Goal: Task Accomplishment & Management: Manage account settings

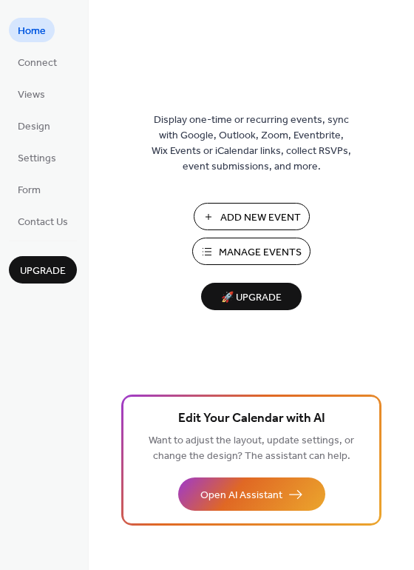
click at [274, 248] on span "Manage Events" at bounding box center [260, 253] width 83 height 16
click at [269, 212] on span "Add New Event" at bounding box center [261, 218] width 81 height 16
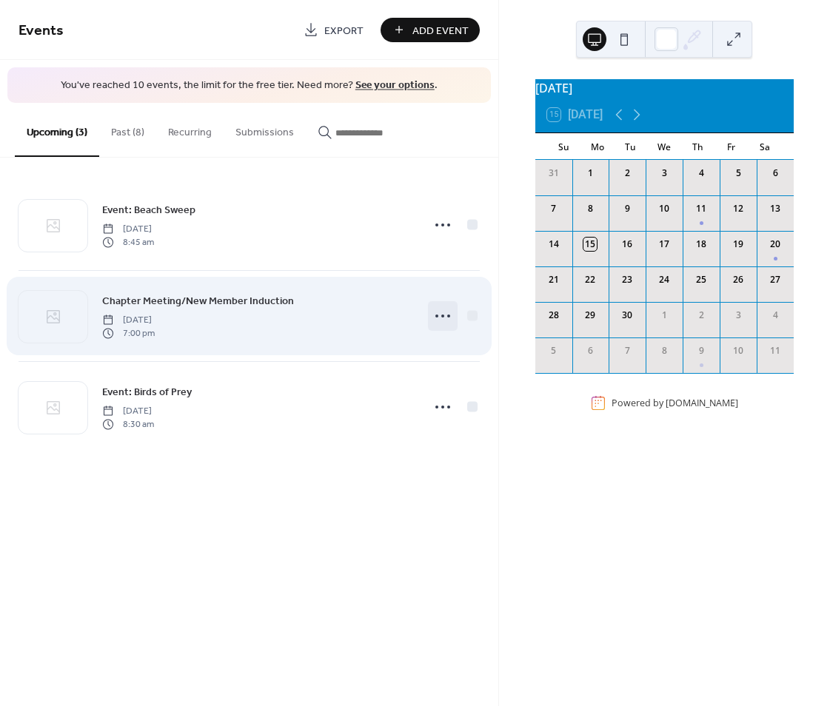
click at [441, 315] on circle at bounding box center [442, 315] width 3 height 3
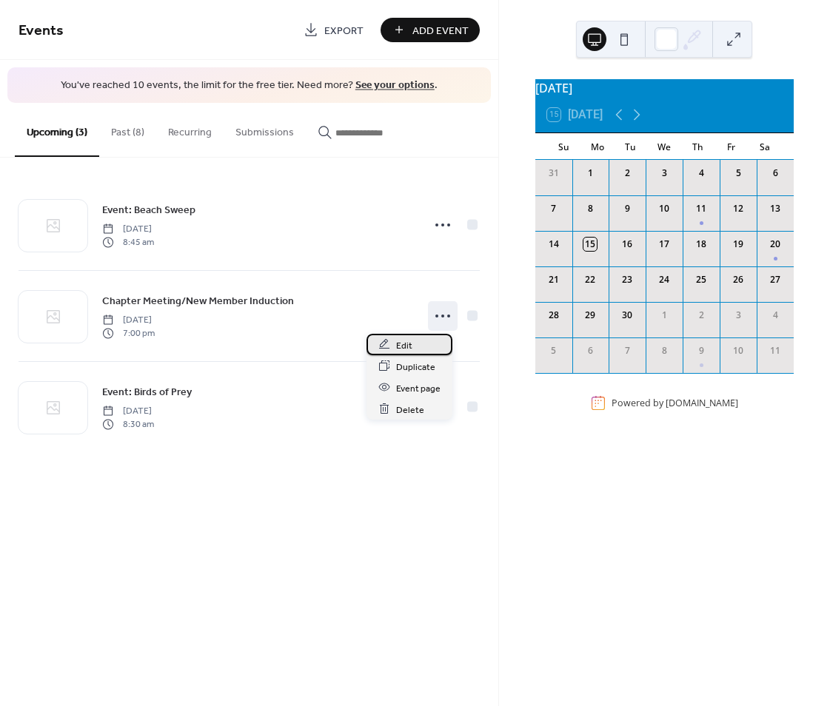
click at [400, 343] on span "Edit" at bounding box center [404, 345] width 16 height 16
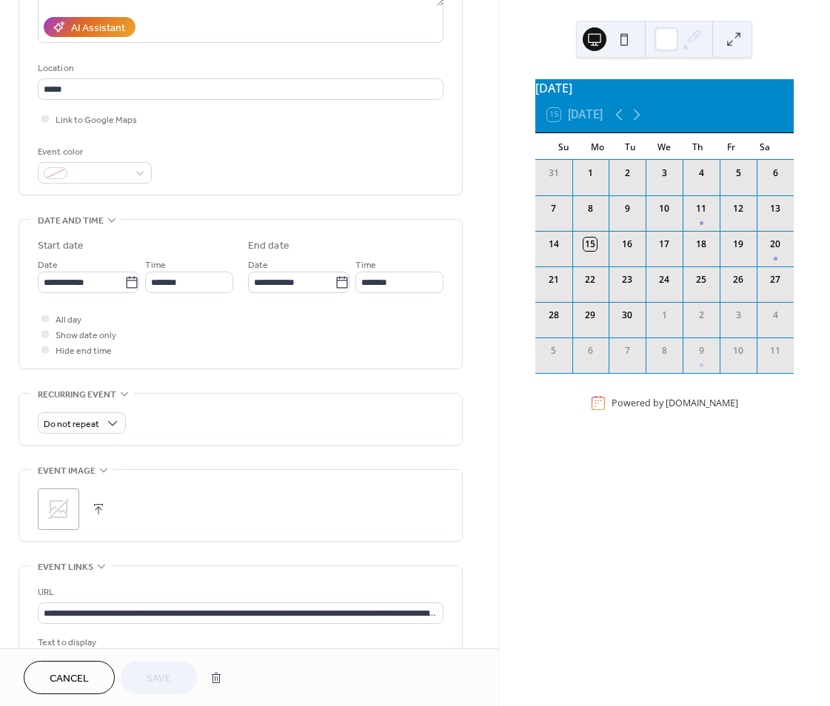
scroll to position [296, 0]
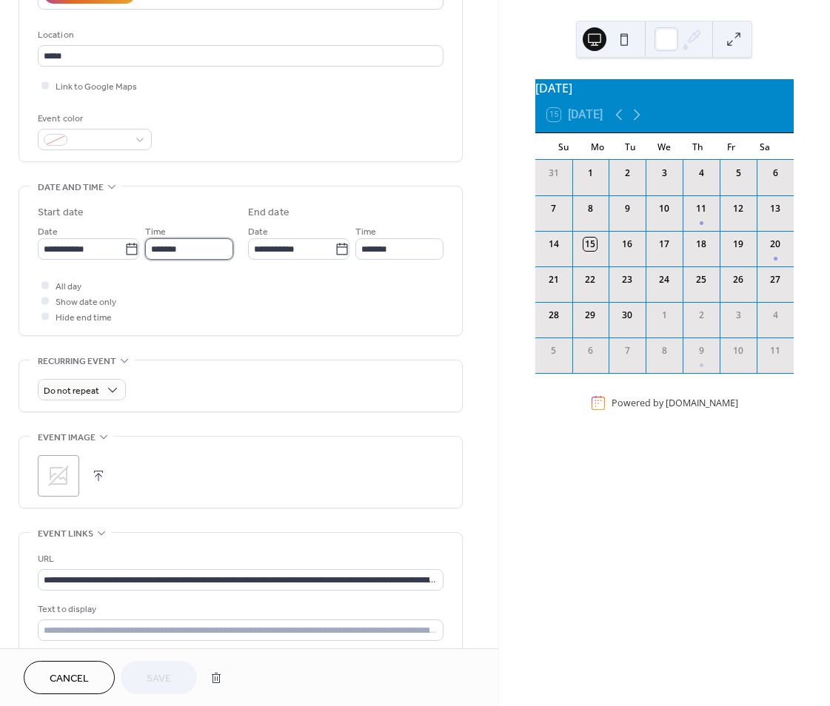
click at [199, 248] on input "*******" at bounding box center [189, 248] width 88 height 21
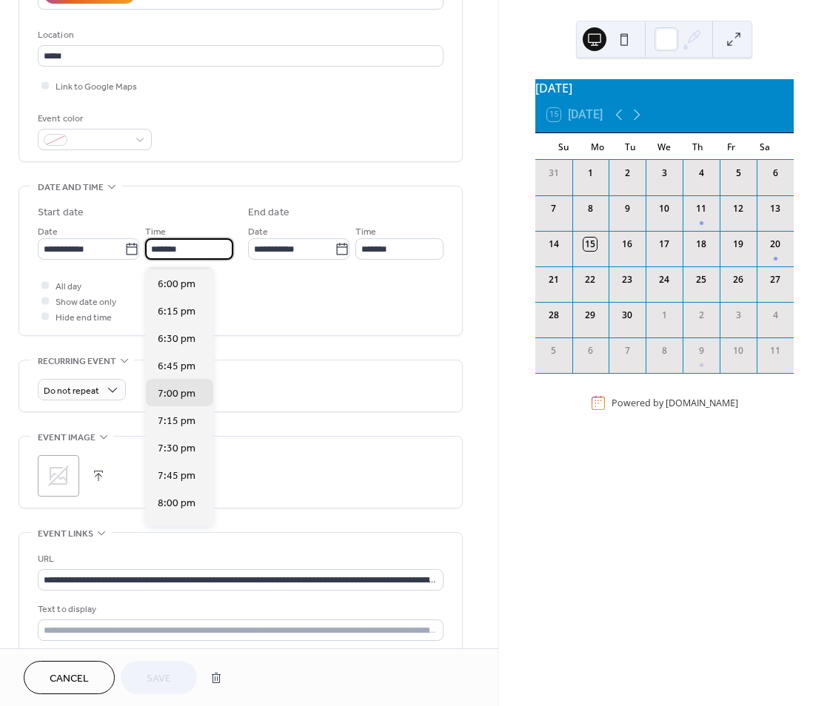
scroll to position [1933, 0]
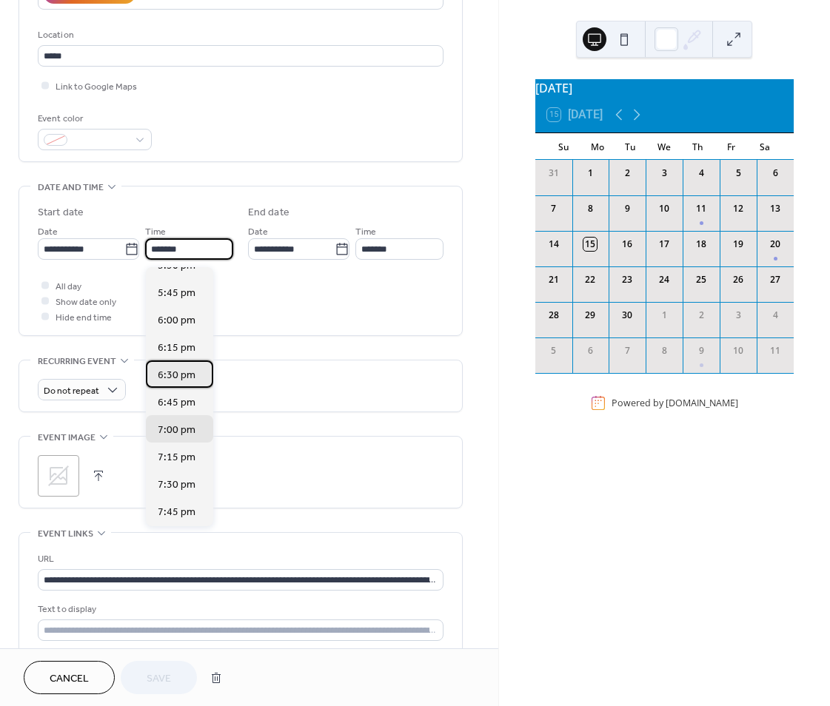
click at [179, 374] on span "6:30 pm" at bounding box center [177, 376] width 38 height 16
type input "*******"
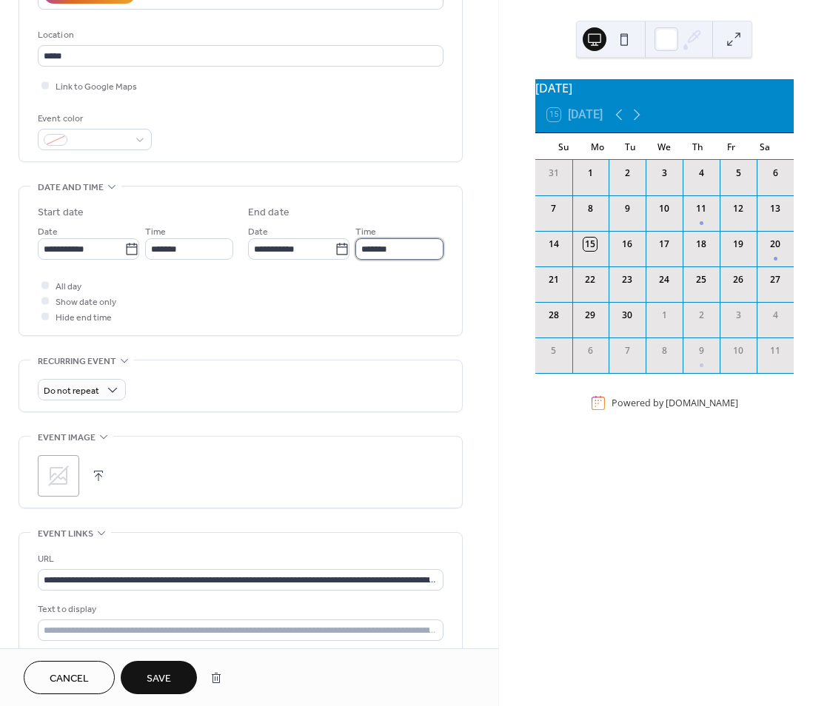
click at [423, 251] on input "*******" at bounding box center [399, 248] width 88 height 21
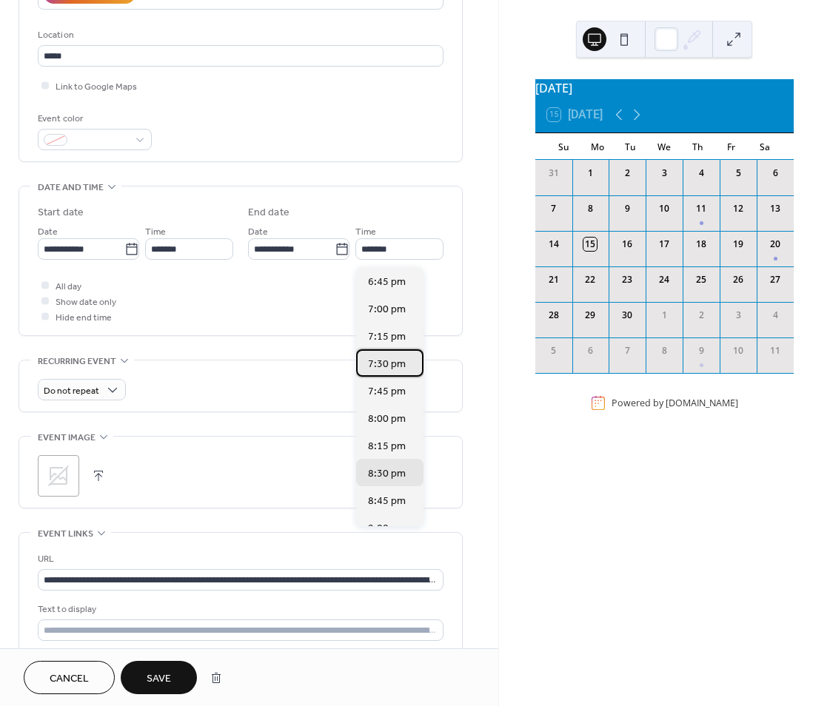
click at [383, 364] on span "7:30 pm" at bounding box center [387, 365] width 38 height 16
type input "*******"
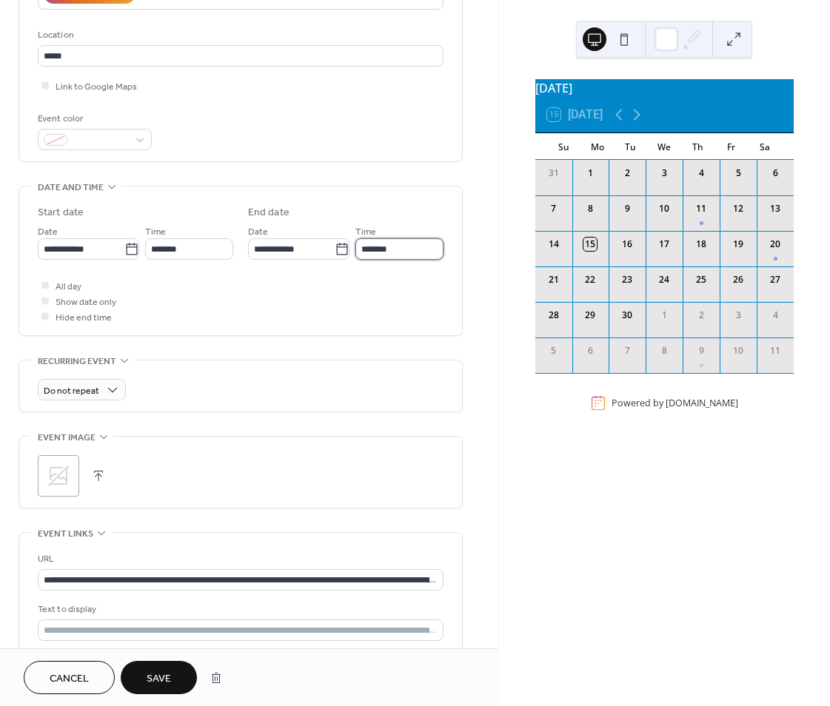
click at [421, 250] on input "*******" at bounding box center [399, 248] width 88 height 21
click at [337, 291] on div "All day Show date only Hide end time" at bounding box center [241, 300] width 406 height 47
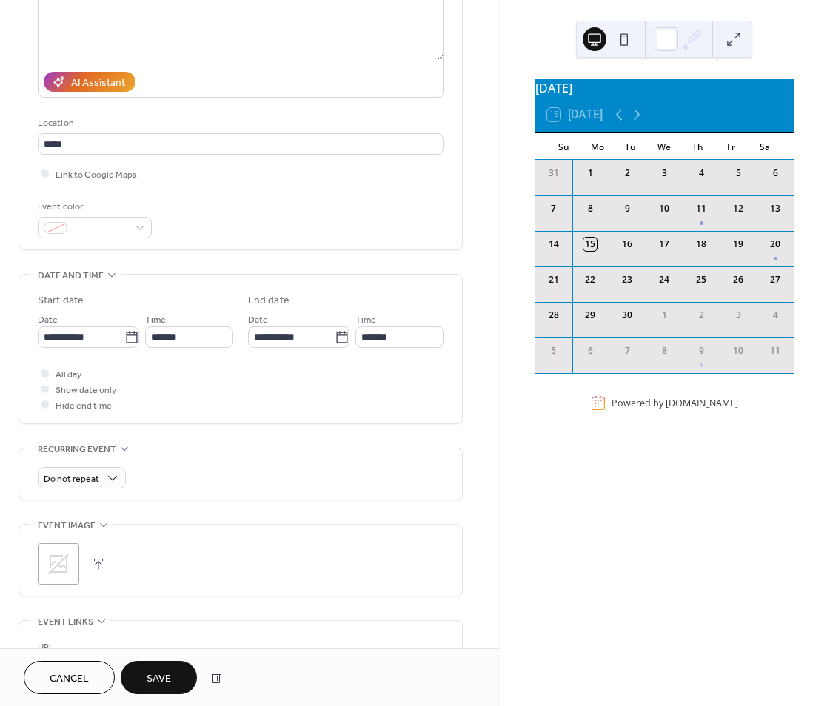
scroll to position [296, 0]
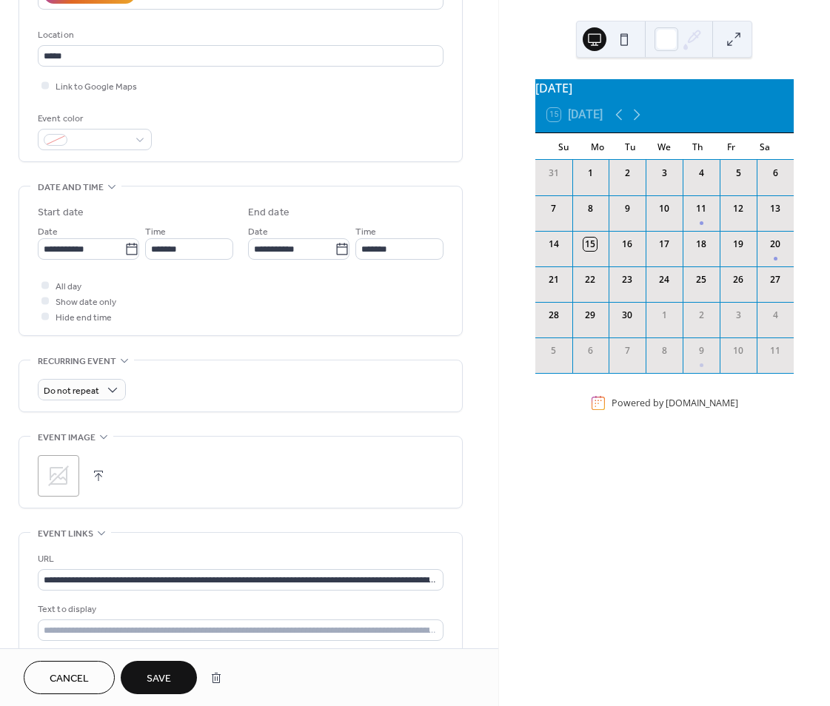
click at [160, 673] on span "Save" at bounding box center [159, 679] width 24 height 16
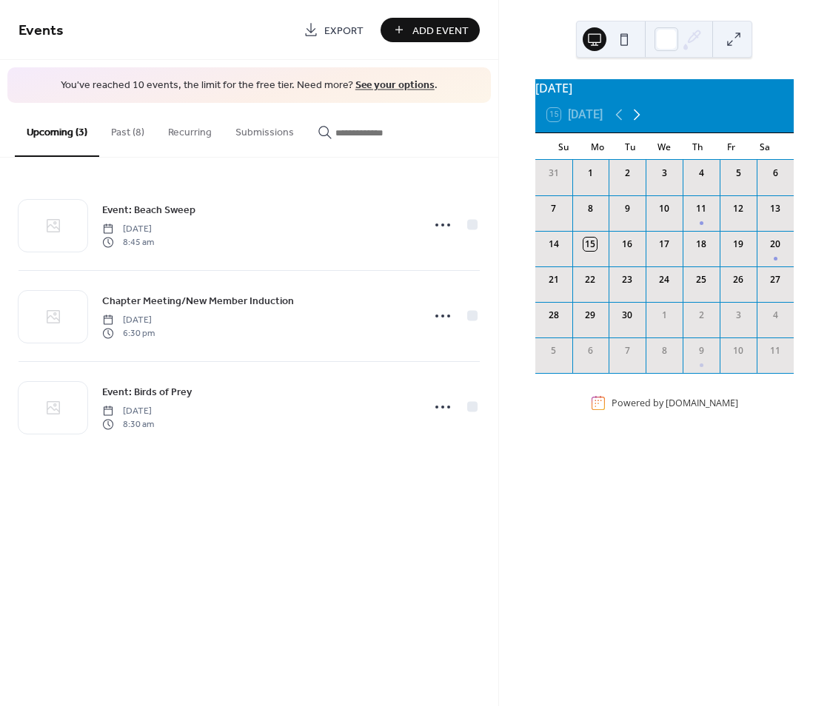
click at [638, 119] on icon at bounding box center [636, 115] width 18 height 18
click at [636, 119] on icon at bounding box center [636, 115] width 18 height 18
click at [619, 121] on icon at bounding box center [619, 115] width 18 height 18
click at [435, 26] on div "Add Event" at bounding box center [429, 30] width 99 height 24
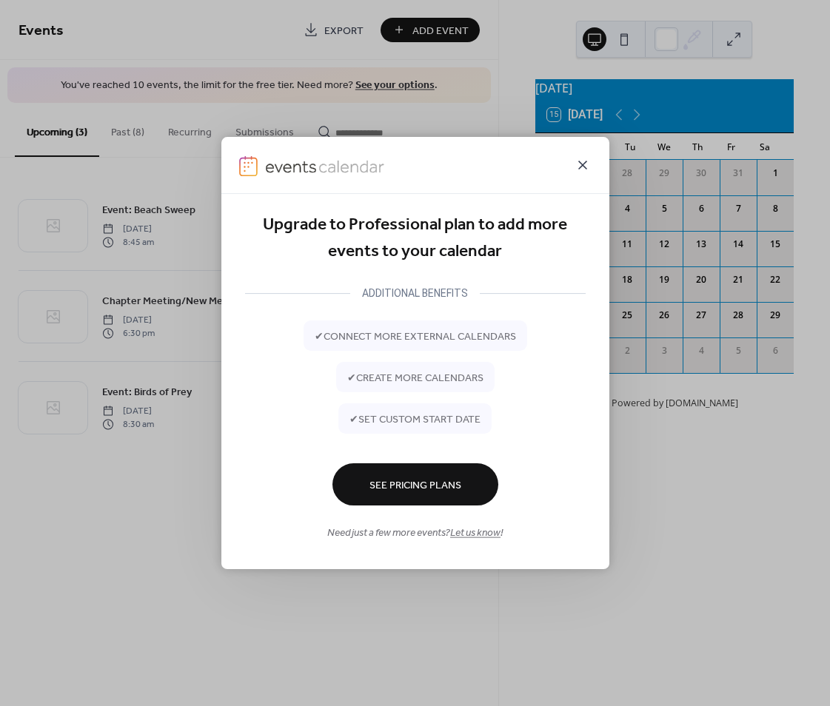
click at [582, 164] on icon at bounding box center [582, 165] width 9 height 9
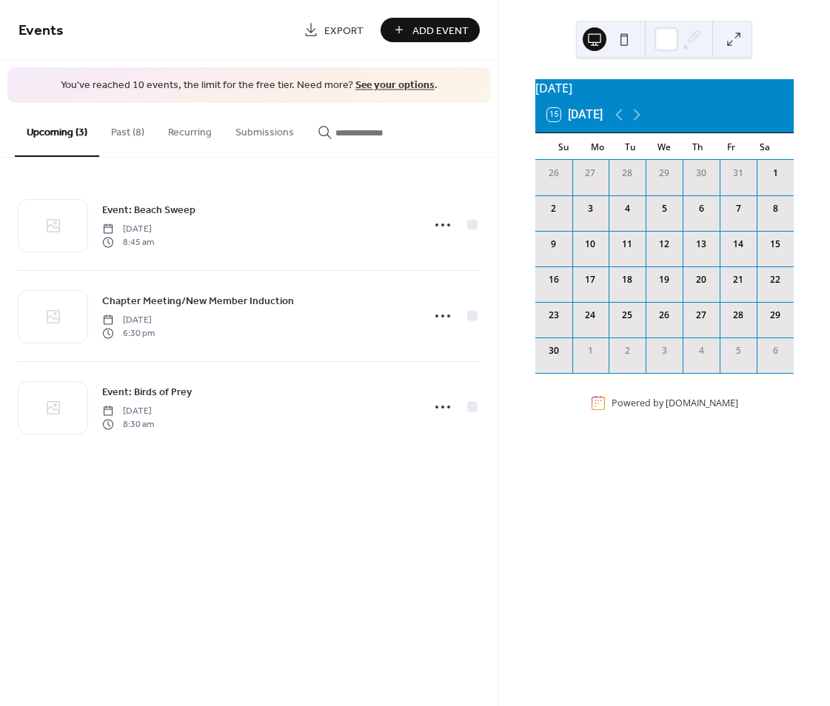
click at [694, 251] on div "13" at bounding box center [700, 244] width 13 height 13
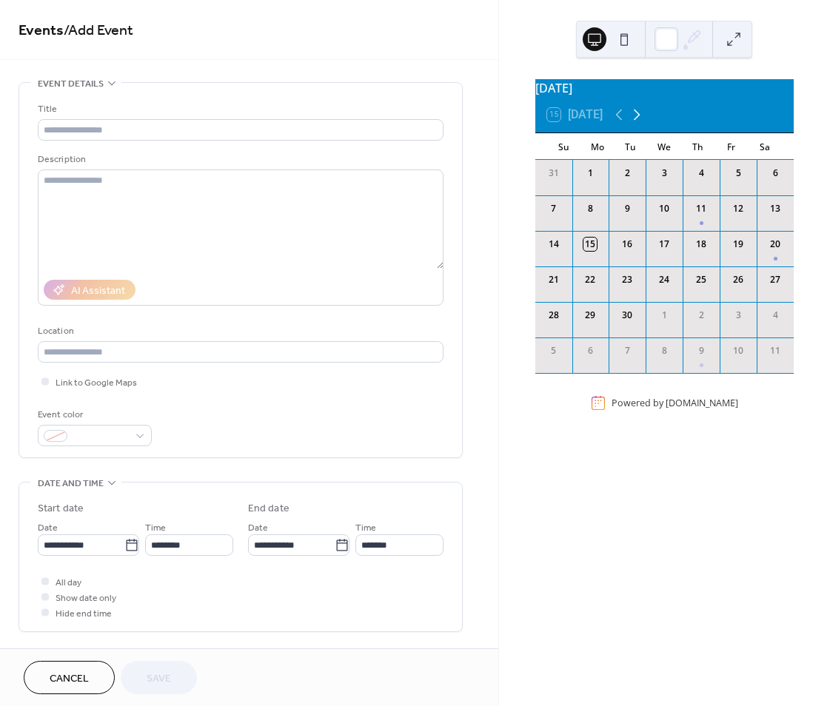
click at [637, 119] on icon at bounding box center [636, 115] width 7 height 11
click at [696, 251] on div "13" at bounding box center [700, 244] width 13 height 13
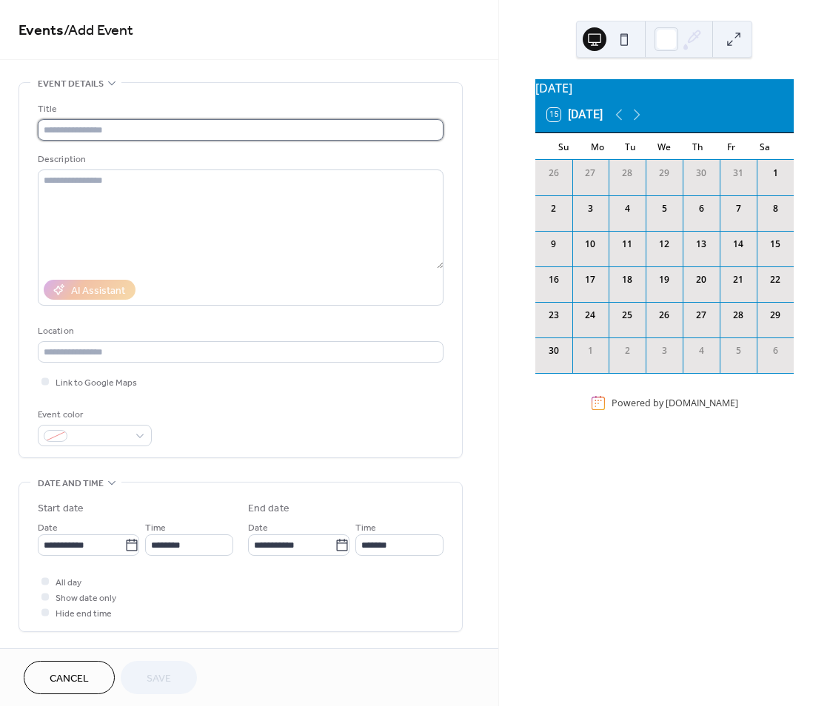
click at [91, 127] on input "text" at bounding box center [241, 129] width 406 height 21
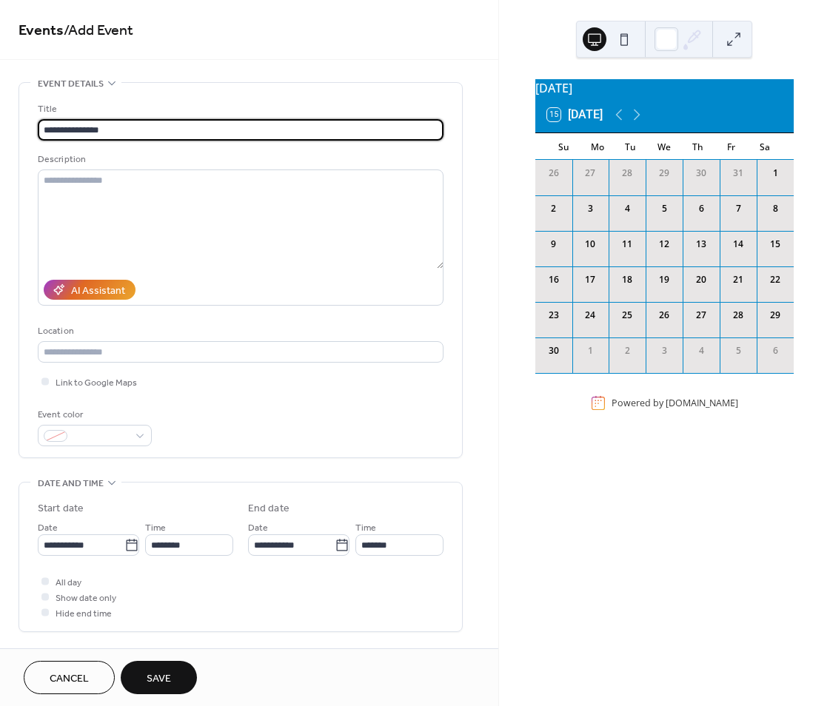
type input "**********"
click at [478, 481] on div "**********" at bounding box center [249, 616] width 498 height 1068
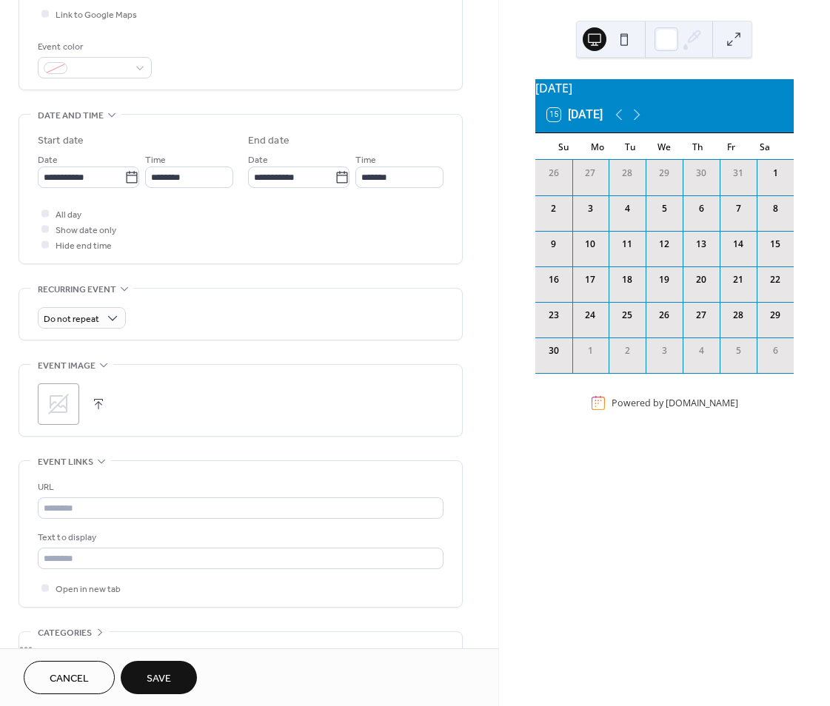
scroll to position [370, 0]
click at [127, 175] on icon at bounding box center [131, 175] width 15 height 15
click at [124, 175] on input "**********" at bounding box center [81, 174] width 87 height 21
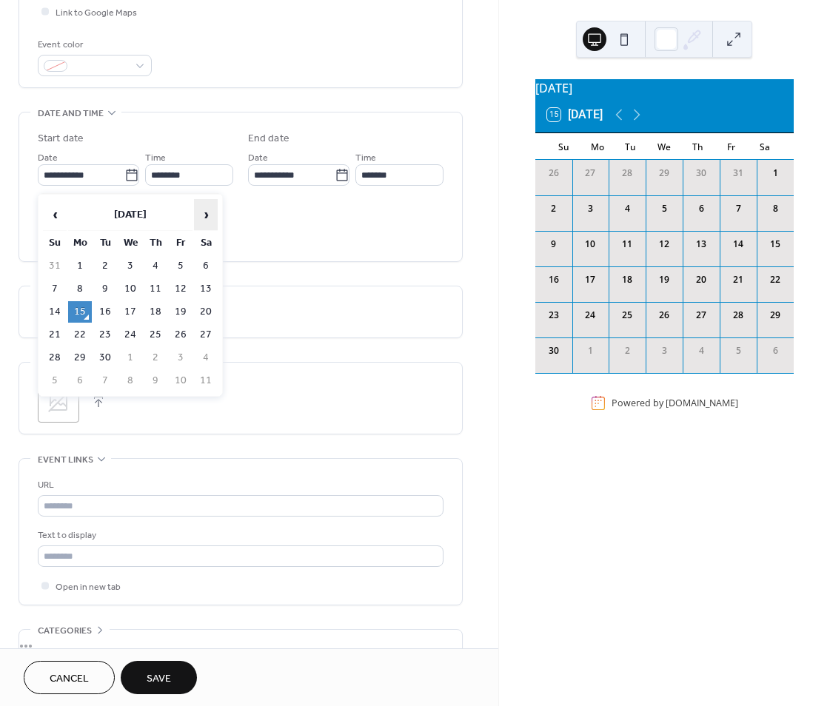
click at [204, 212] on span "›" at bounding box center [206, 215] width 22 height 30
click at [156, 310] on td "13" at bounding box center [156, 311] width 24 height 21
type input "**********"
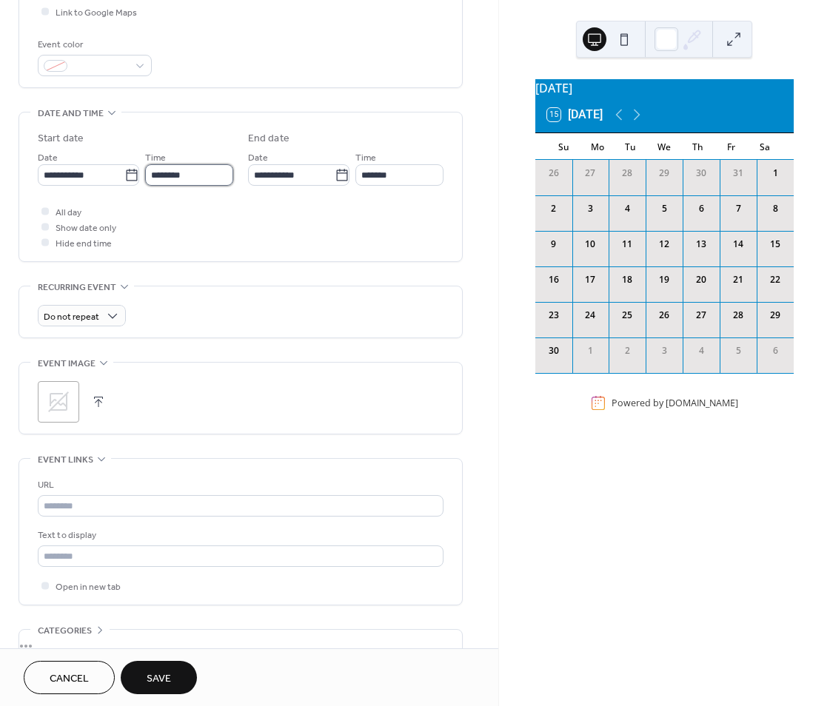
click at [204, 178] on input "********" at bounding box center [189, 174] width 88 height 21
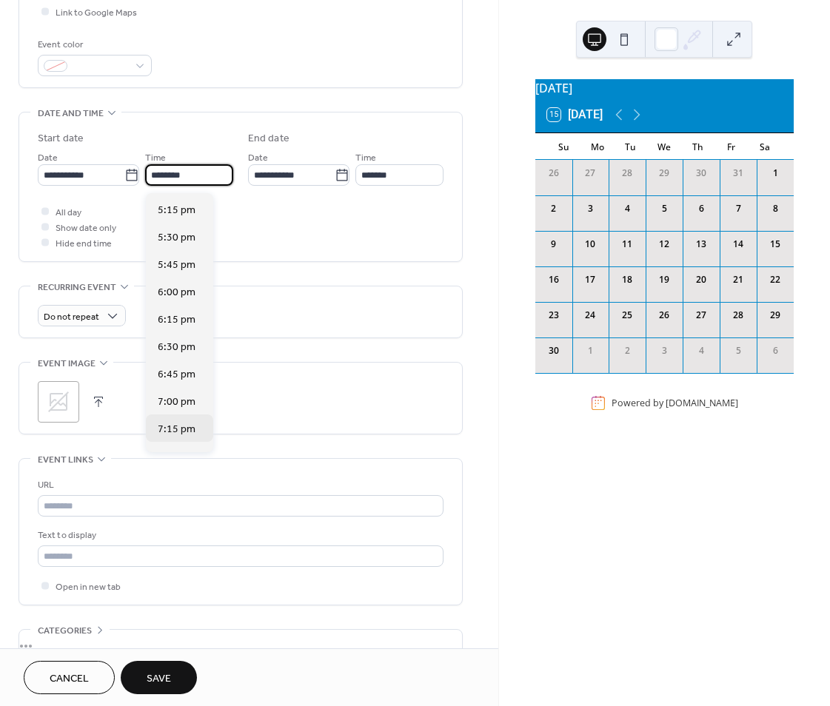
scroll to position [1906, 0]
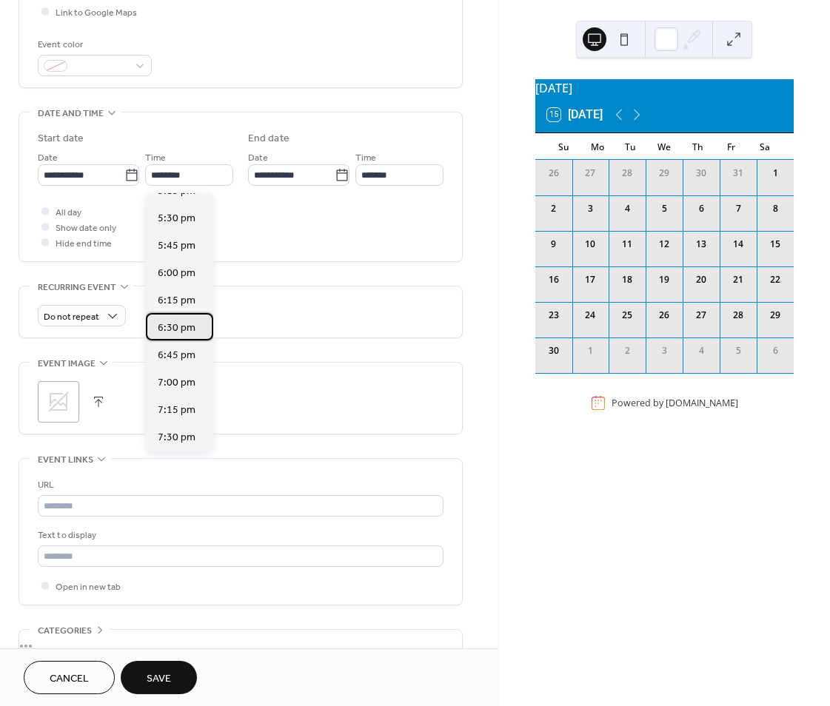
click at [177, 325] on span "6:30 pm" at bounding box center [177, 328] width 38 height 16
type input "*******"
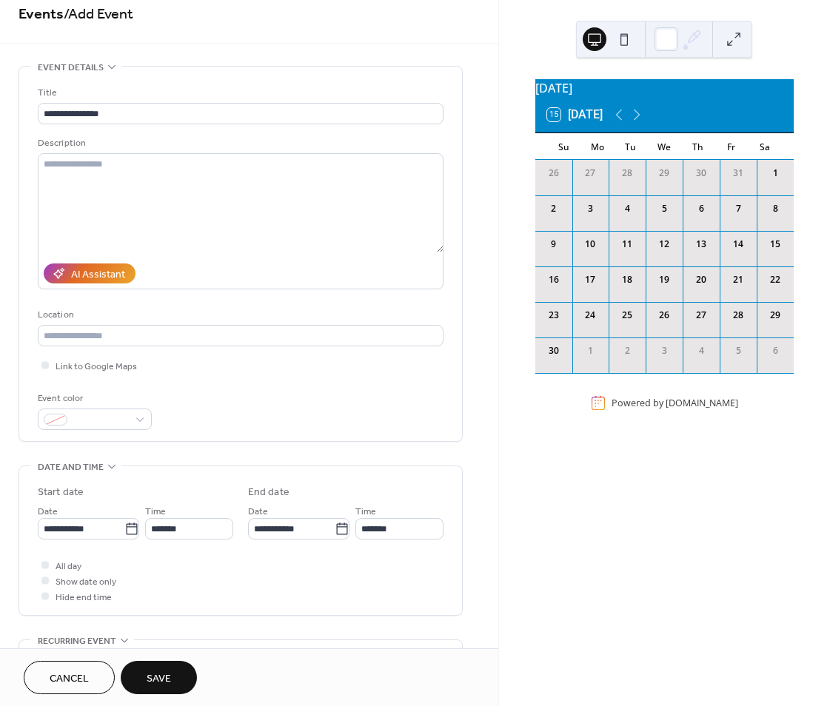
scroll to position [0, 0]
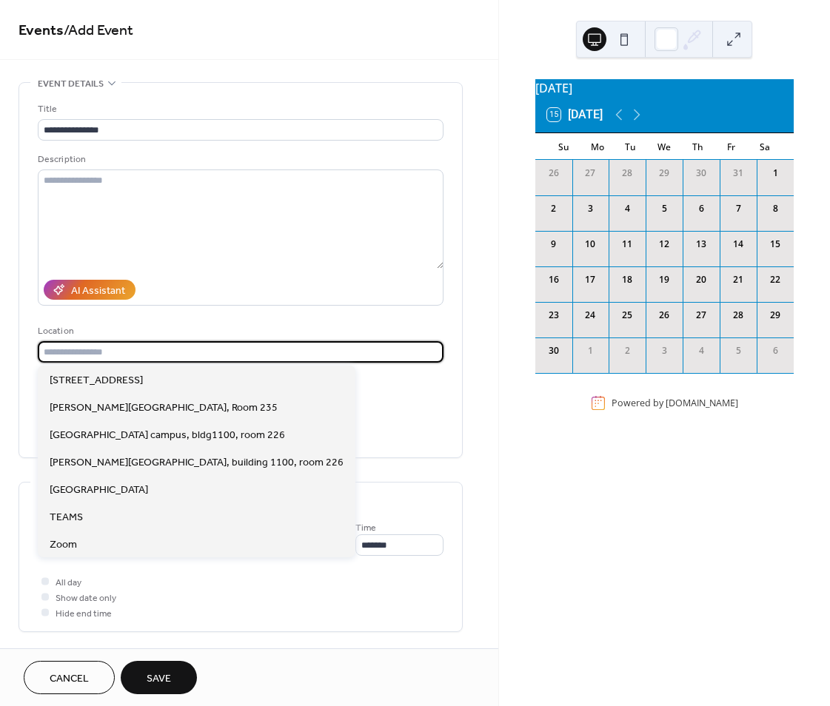
click at [81, 354] on input "text" at bounding box center [241, 351] width 406 height 21
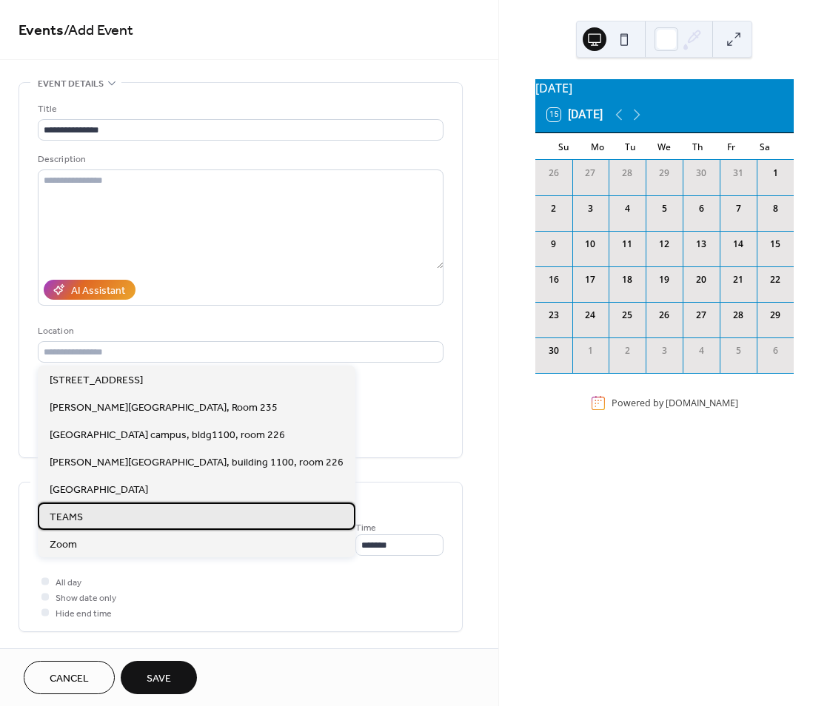
click at [78, 517] on span "TEAMS" at bounding box center [66, 518] width 33 height 16
type input "*****"
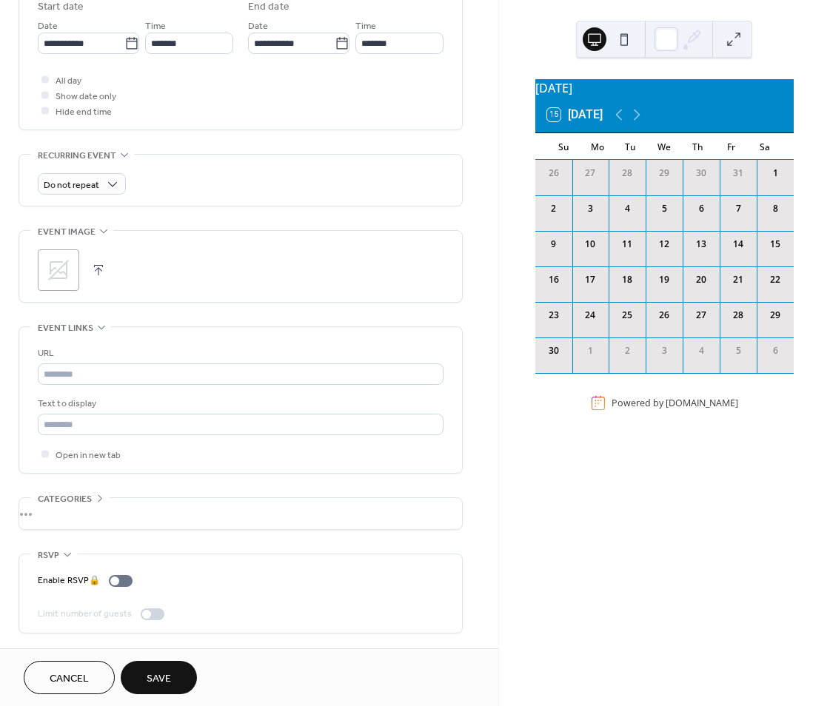
scroll to position [534, 0]
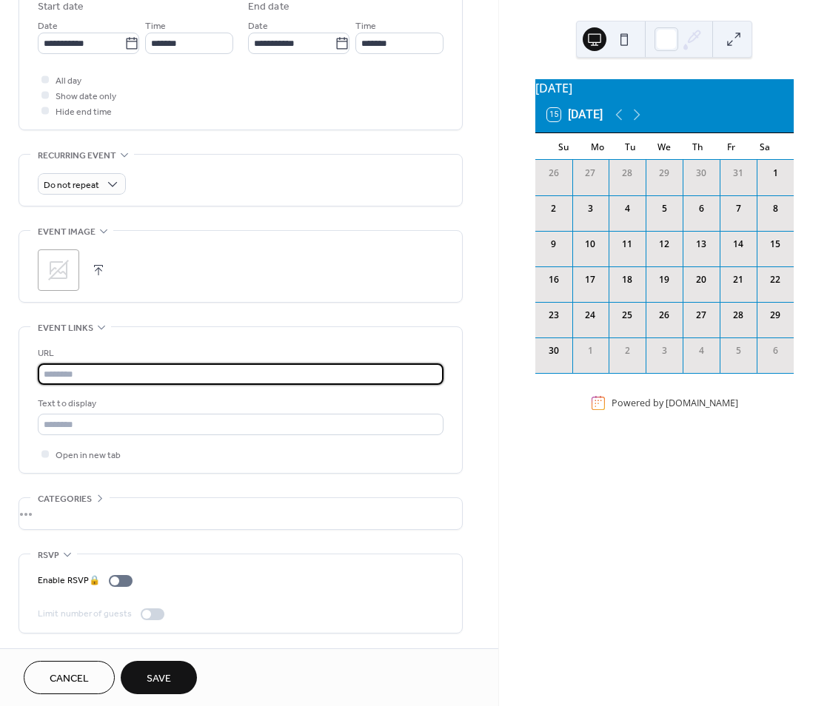
drag, startPoint x: 53, startPoint y: 351, endPoint x: 56, endPoint y: 340, distance: 12.4
click at [53, 363] on input "text" at bounding box center [241, 373] width 406 height 21
paste input "**********"
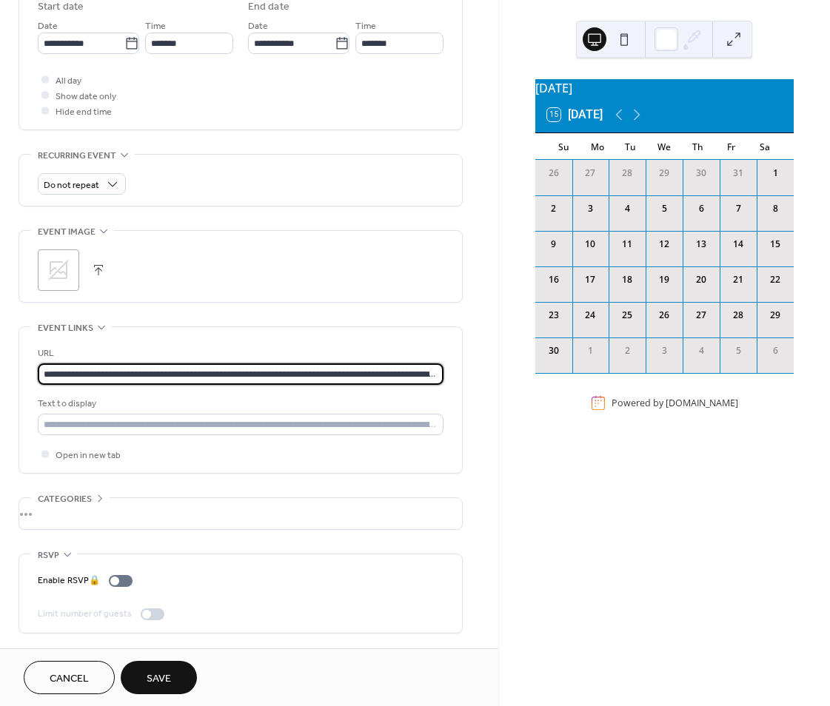
scroll to position [0, 980]
type input "**********"
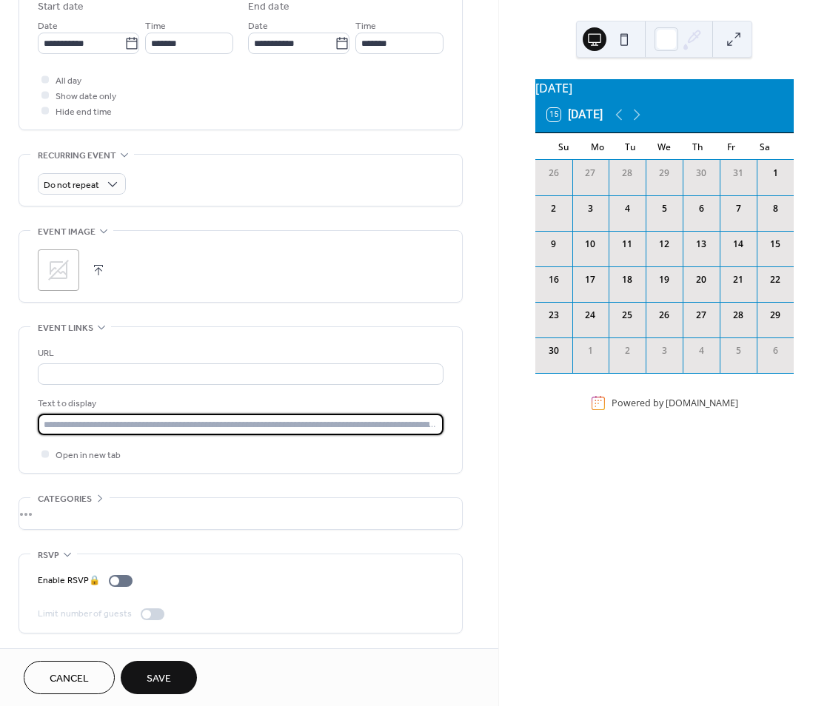
drag, startPoint x: 41, startPoint y: 406, endPoint x: 81, endPoint y: 400, distance: 39.7
click at [41, 414] on input "text" at bounding box center [241, 424] width 406 height 21
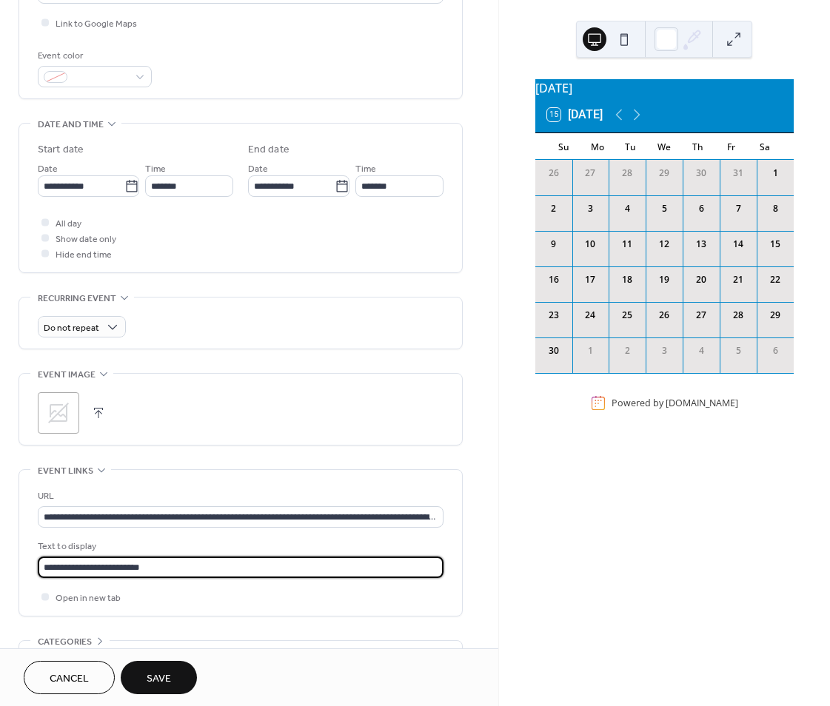
scroll to position [370, 0]
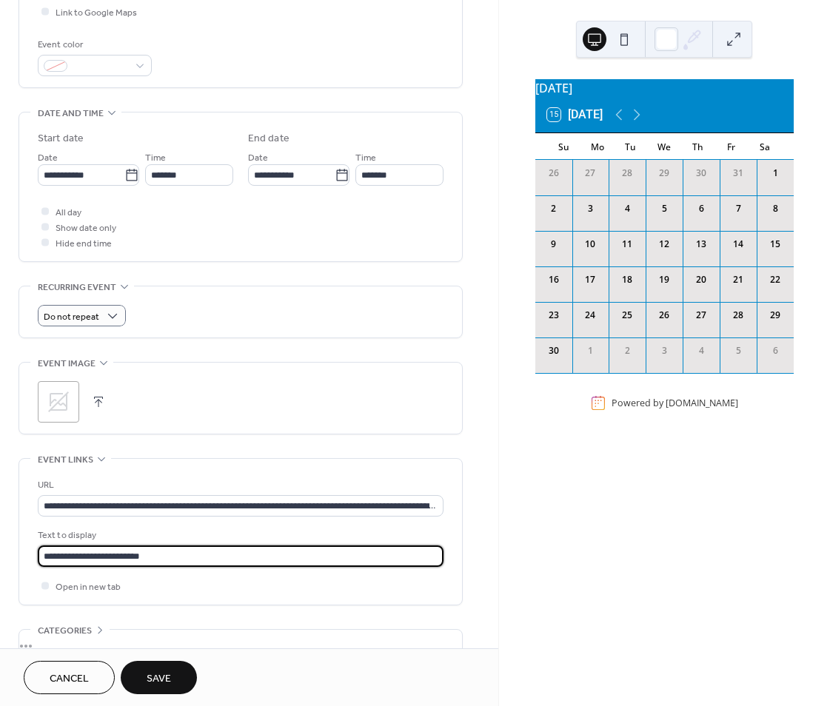
type input "**********"
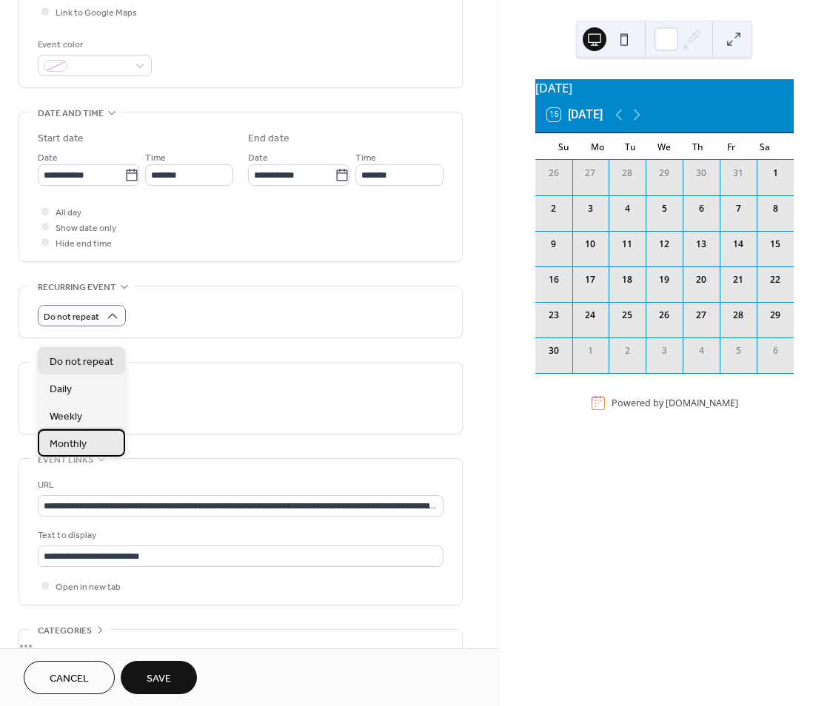
click at [68, 443] on span "Monthly" at bounding box center [68, 445] width 37 height 16
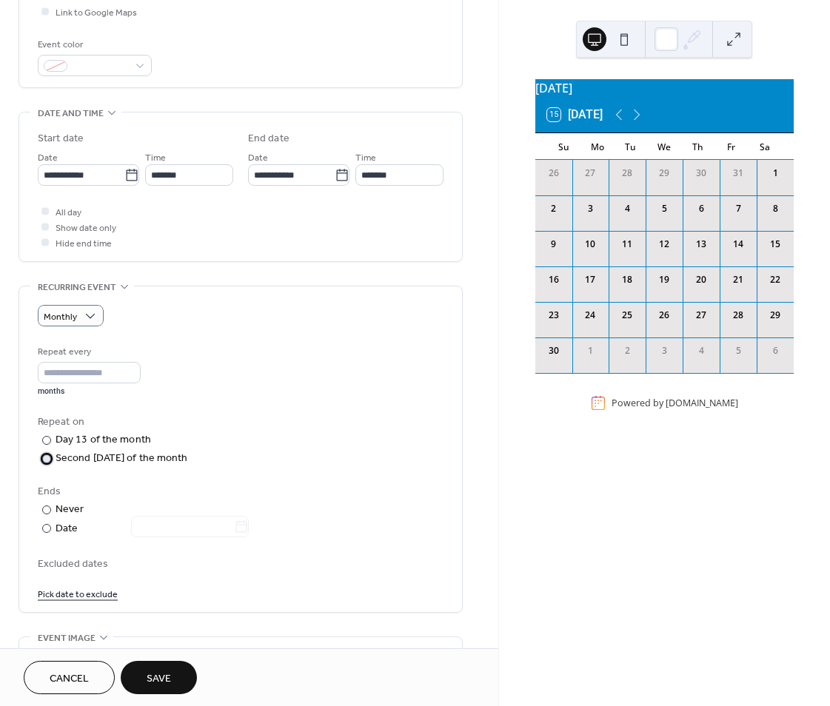
click at [46, 463] on div at bounding box center [46, 458] width 9 height 9
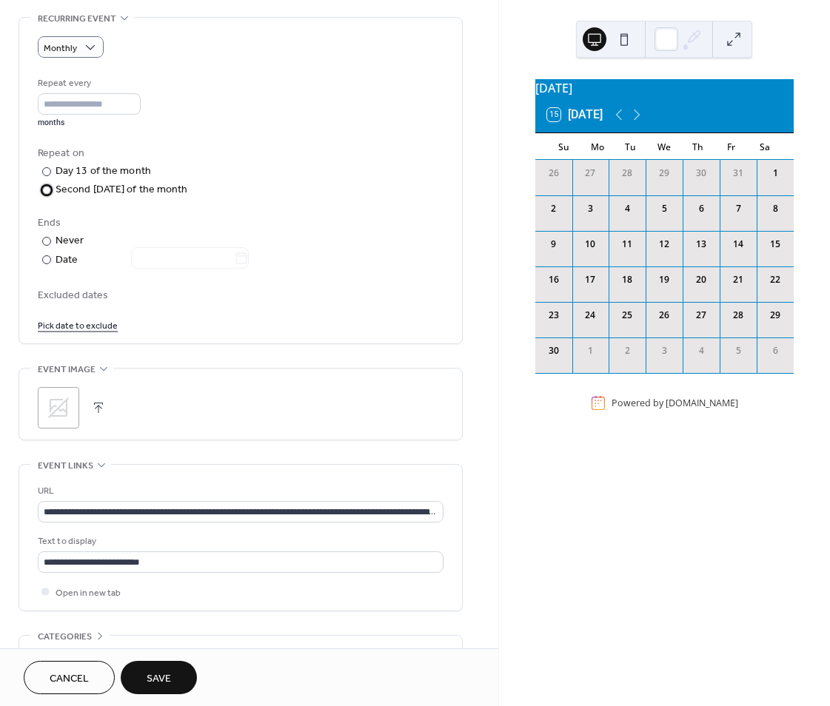
scroll to position [666, 0]
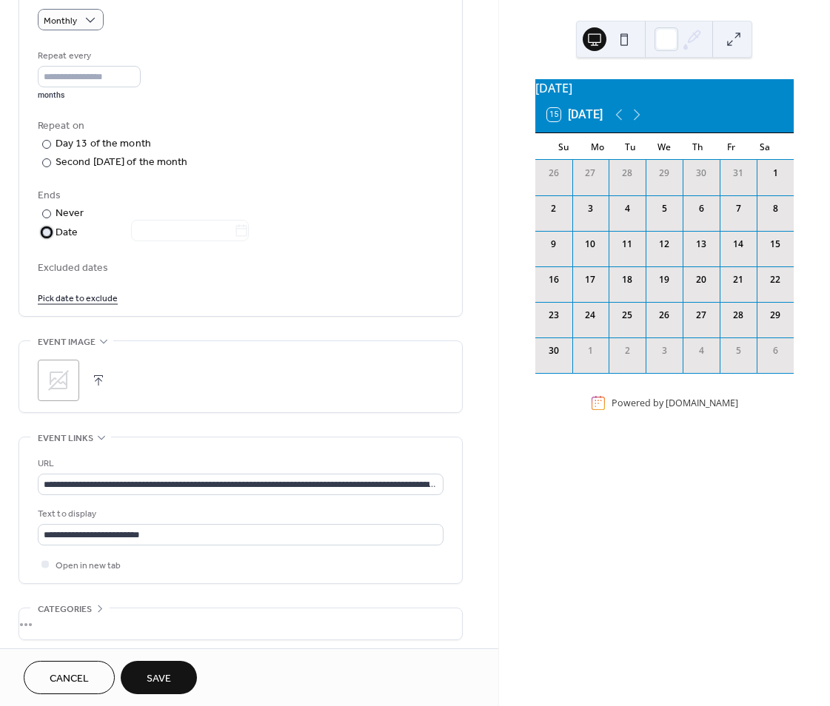
click at [44, 237] on div at bounding box center [46, 232] width 9 height 9
click at [249, 238] on icon at bounding box center [241, 230] width 15 height 15
click at [234, 241] on input "text" at bounding box center [182, 230] width 103 height 21
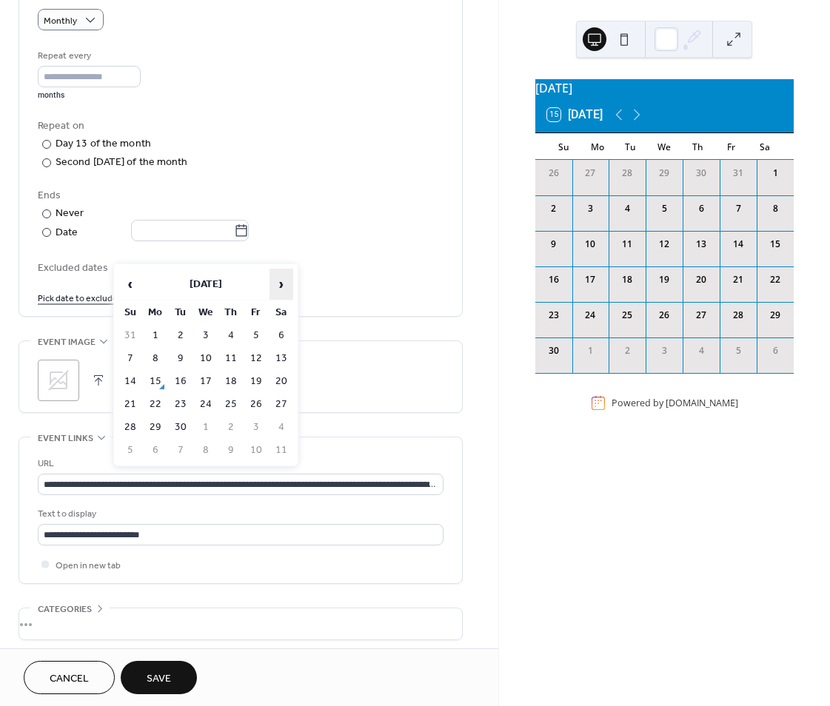
click at [281, 279] on span "›" at bounding box center [281, 284] width 22 height 30
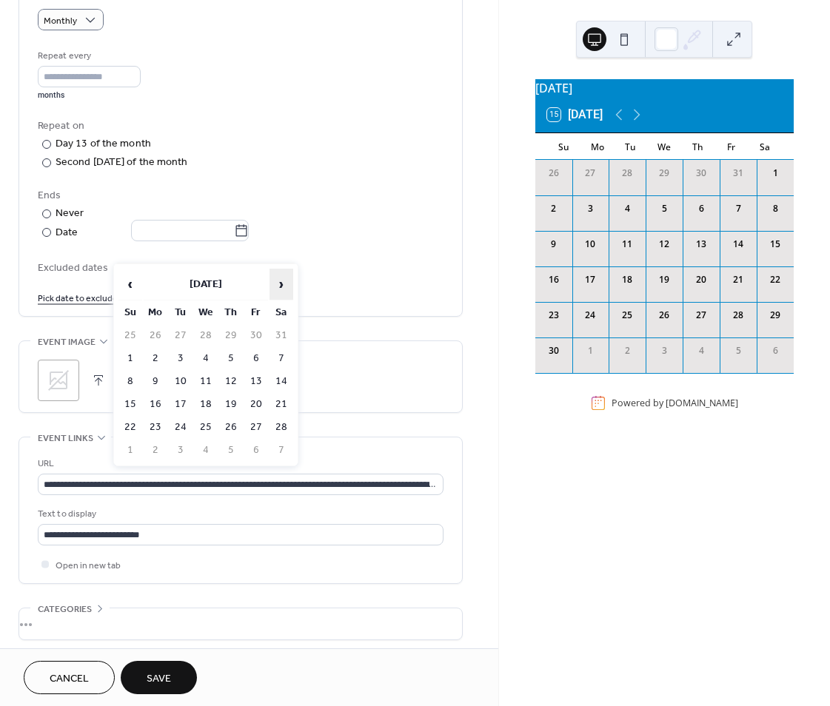
click at [281, 279] on span "›" at bounding box center [281, 284] width 22 height 30
click at [229, 377] on td "12" at bounding box center [231, 381] width 24 height 21
type input "**********"
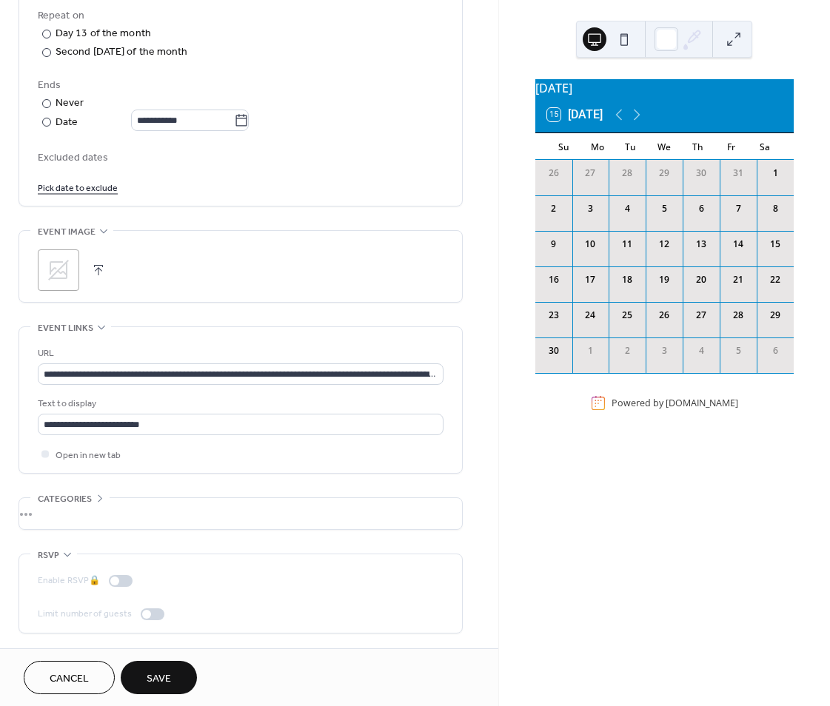
scroll to position [810, 0]
click at [161, 672] on span "Save" at bounding box center [159, 679] width 24 height 16
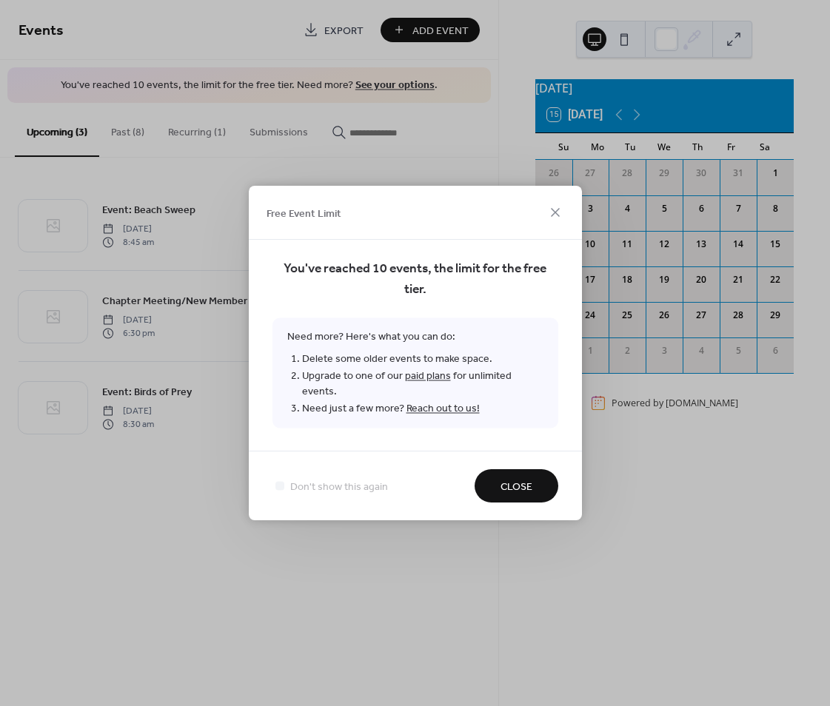
click at [512, 480] on span "Close" at bounding box center [516, 488] width 32 height 16
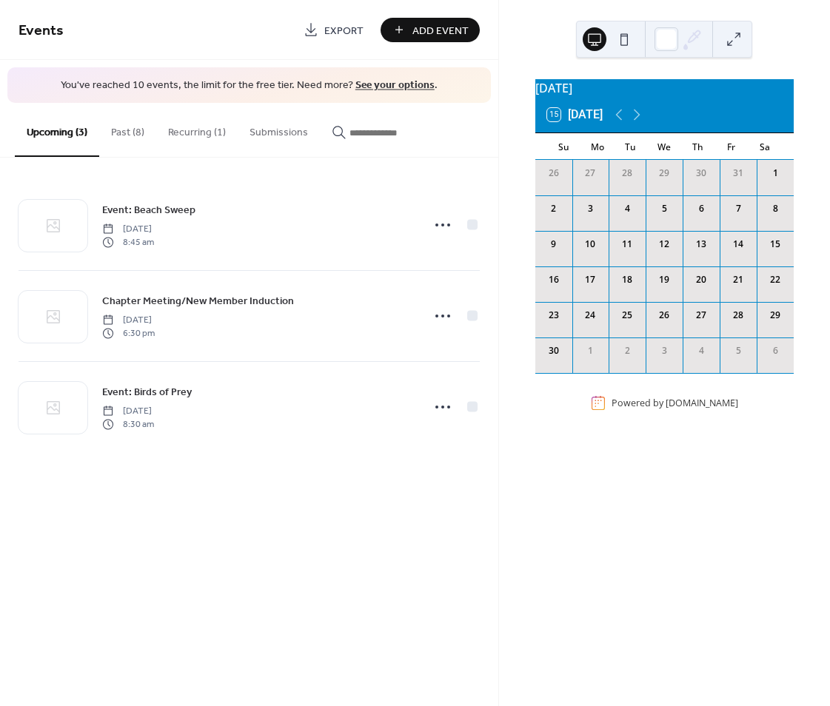
click at [117, 129] on button "Past (8)" at bounding box center [127, 129] width 57 height 53
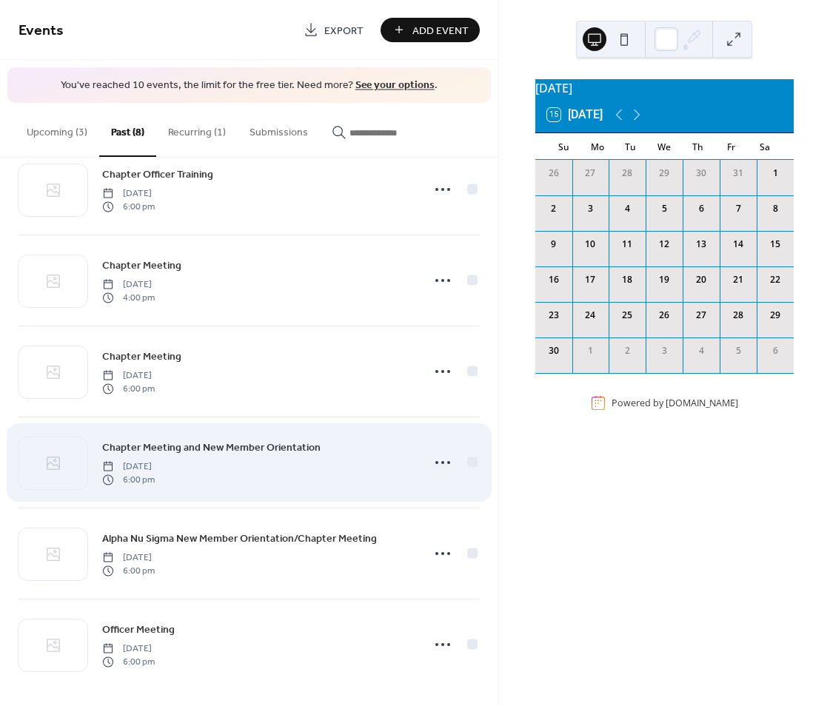
scroll to position [223, 0]
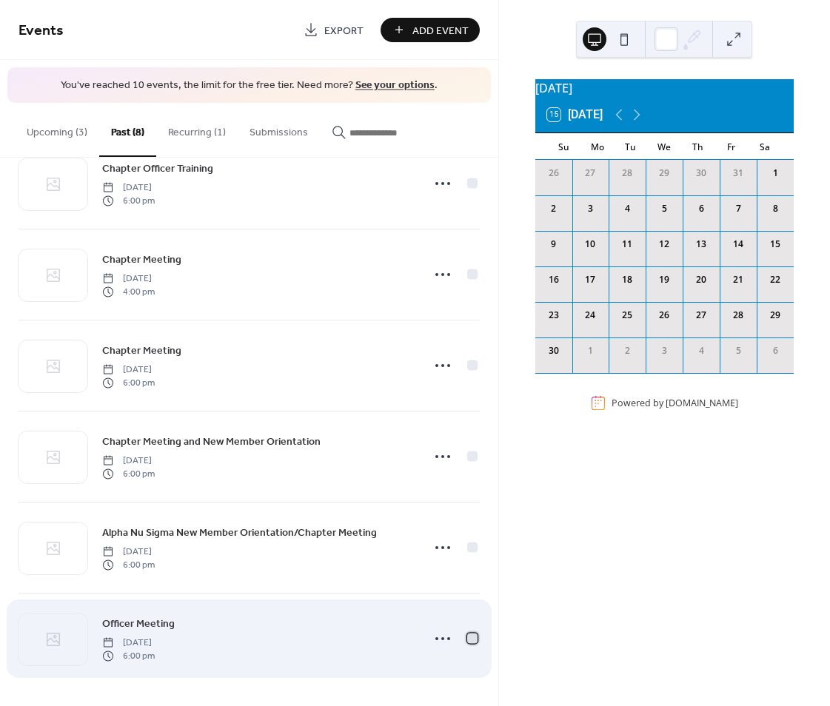
click at [470, 636] on div at bounding box center [472, 638] width 10 height 10
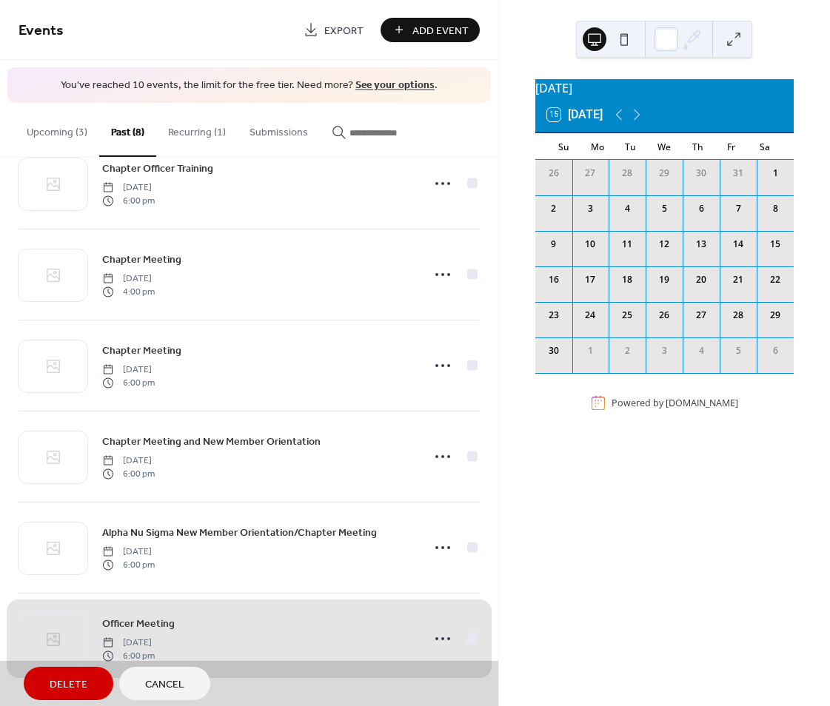
click at [74, 673] on button "Delete" at bounding box center [69, 683] width 90 height 33
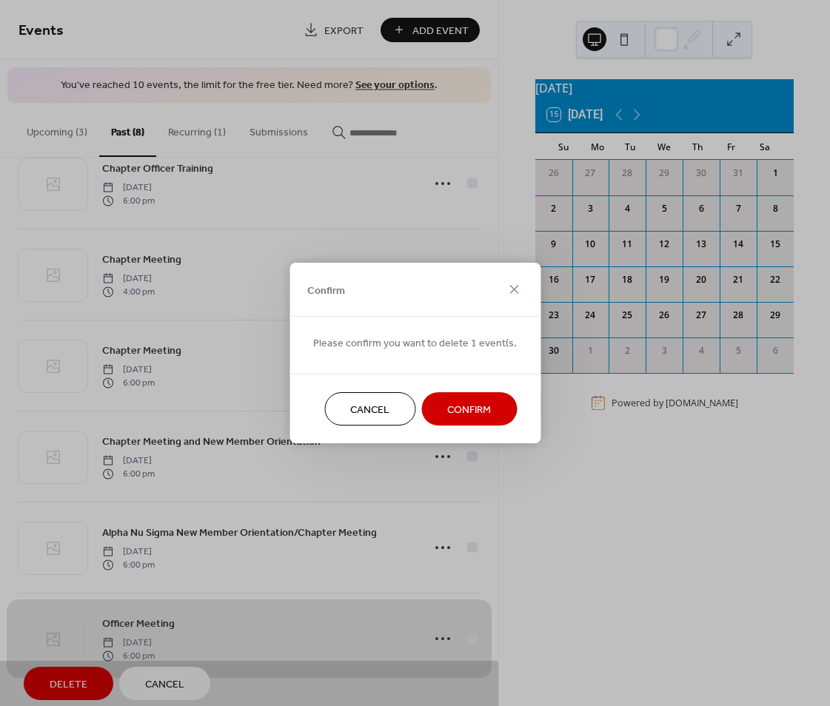
click at [471, 406] on span "Confirm" at bounding box center [469, 411] width 44 height 16
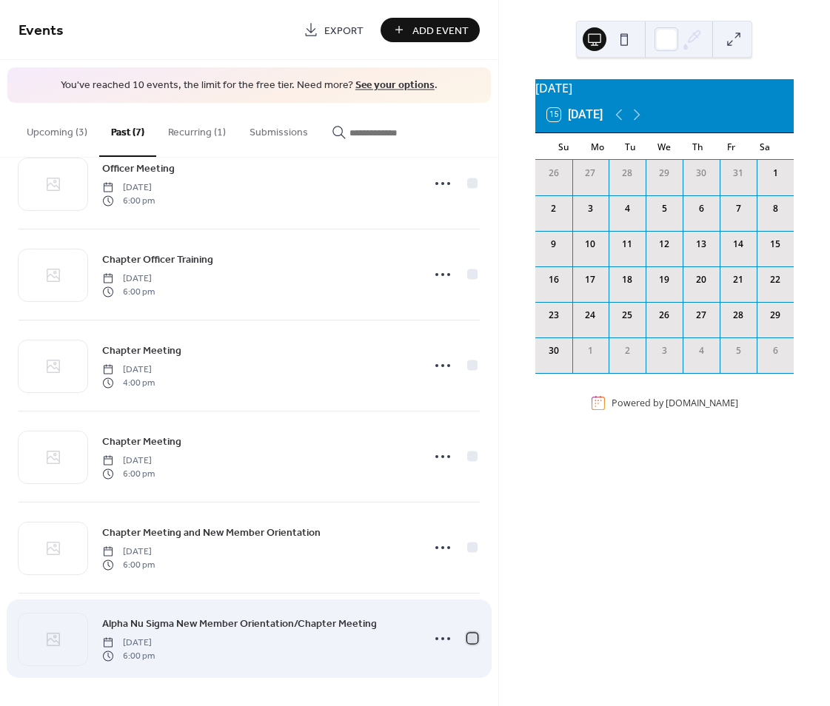
click at [468, 637] on div at bounding box center [472, 638] width 10 height 10
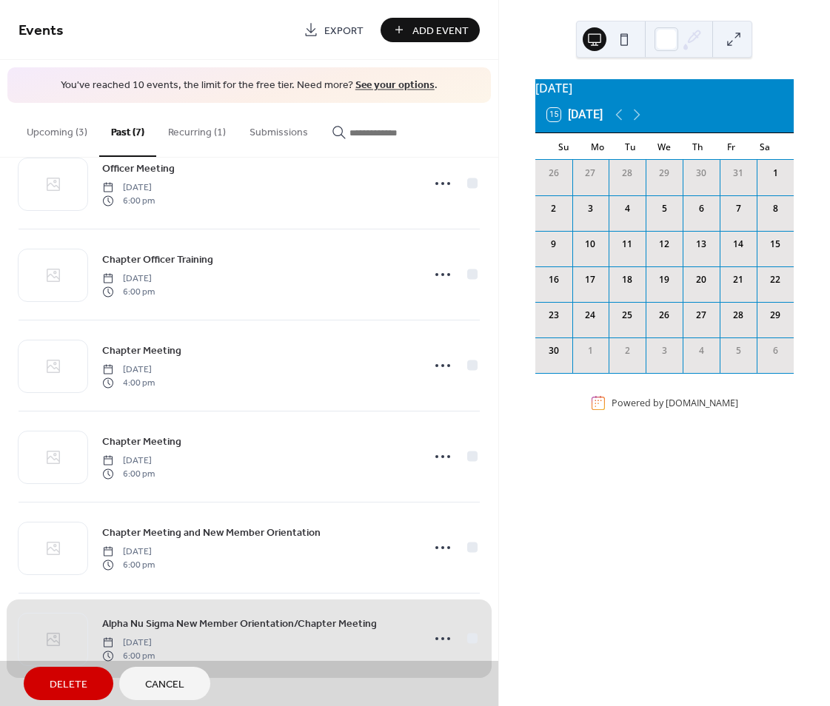
click at [67, 681] on span "Delete" at bounding box center [69, 685] width 38 height 16
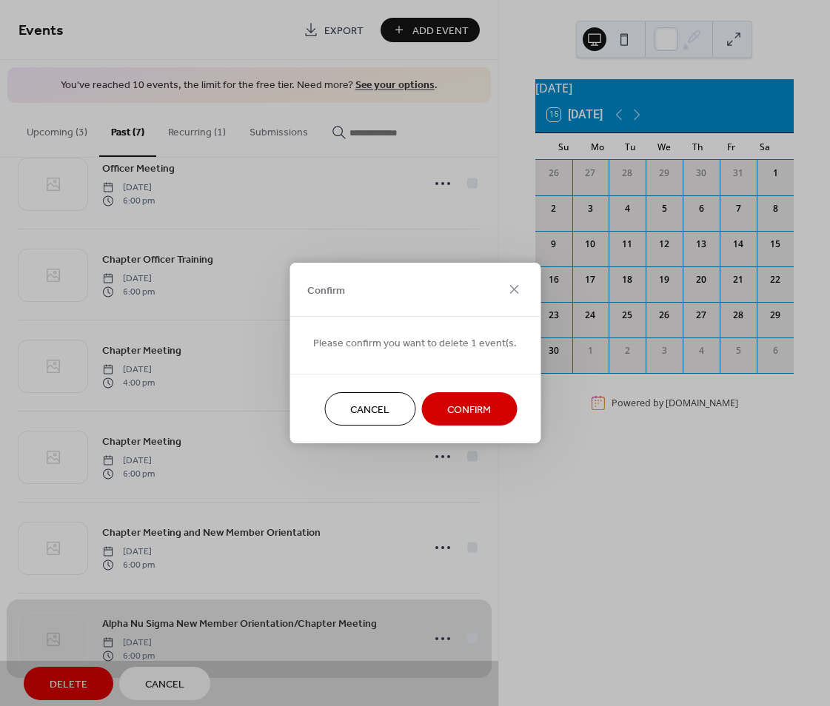
click at [480, 410] on span "Confirm" at bounding box center [469, 411] width 44 height 16
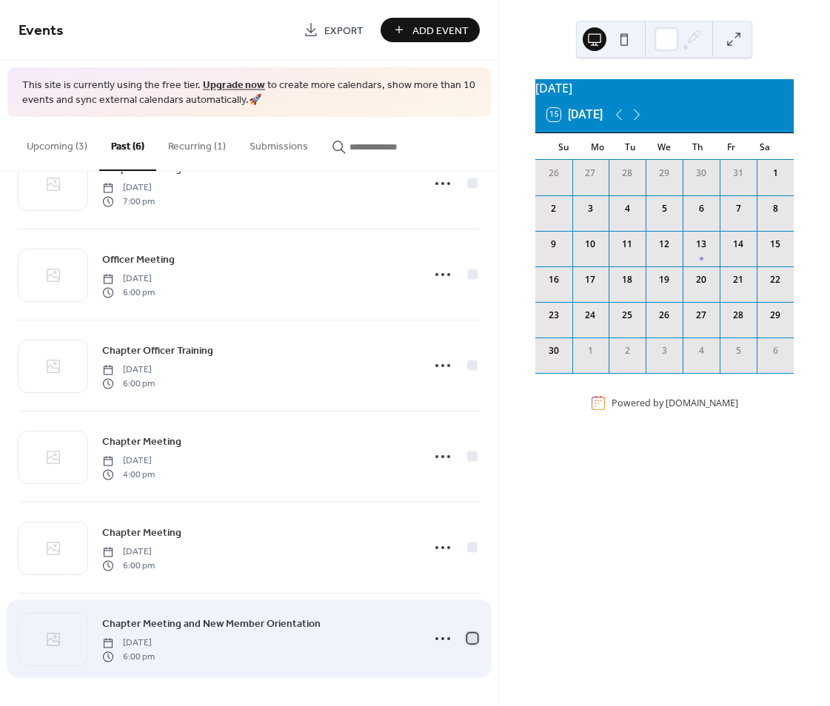
click at [467, 636] on div at bounding box center [472, 638] width 10 height 10
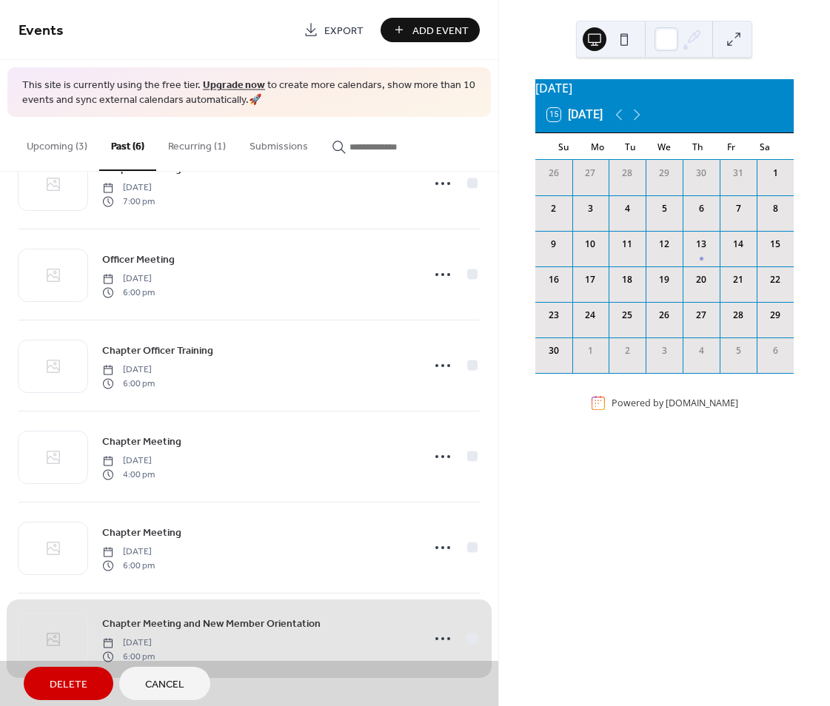
click at [67, 679] on span "Delete" at bounding box center [69, 685] width 38 height 16
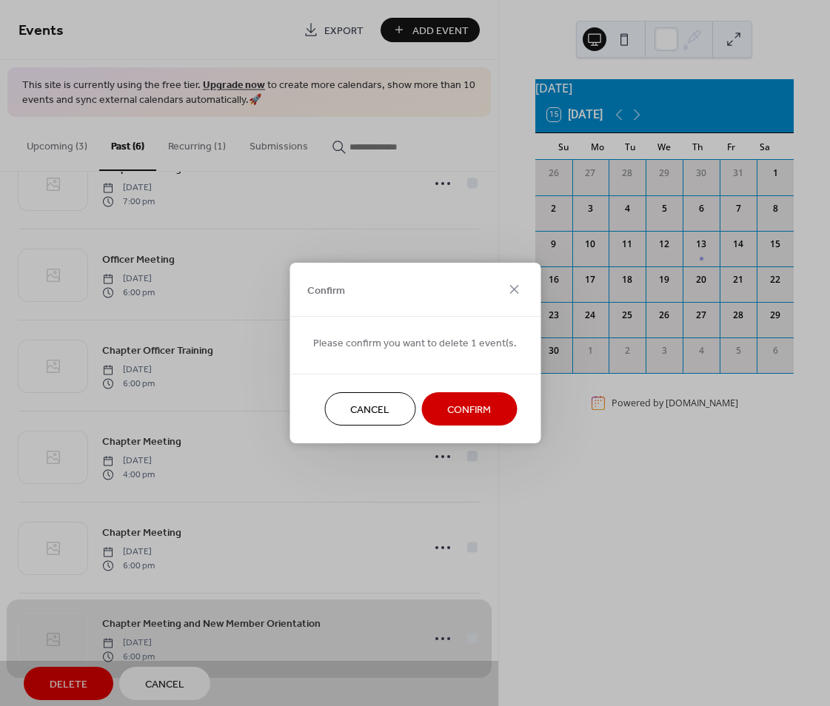
click at [476, 396] on button "Confirm" at bounding box center [468, 408] width 95 height 33
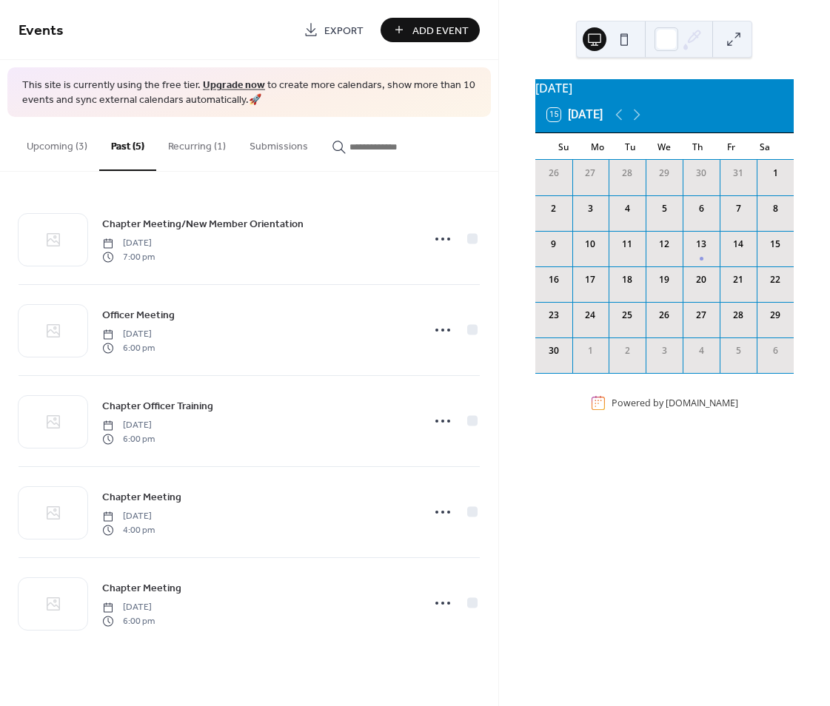
scroll to position [0, 0]
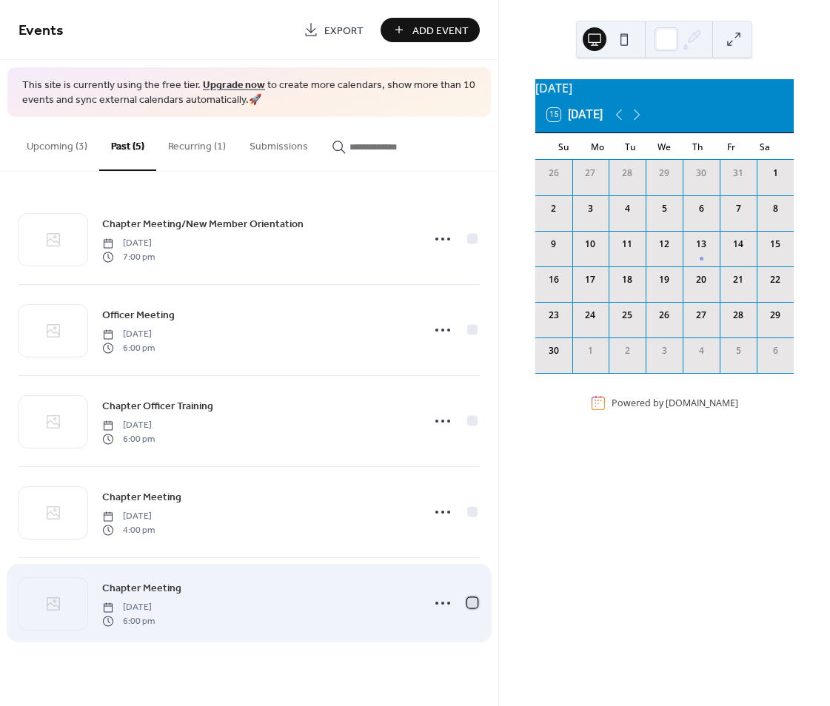
click at [471, 601] on div at bounding box center [472, 603] width 10 height 10
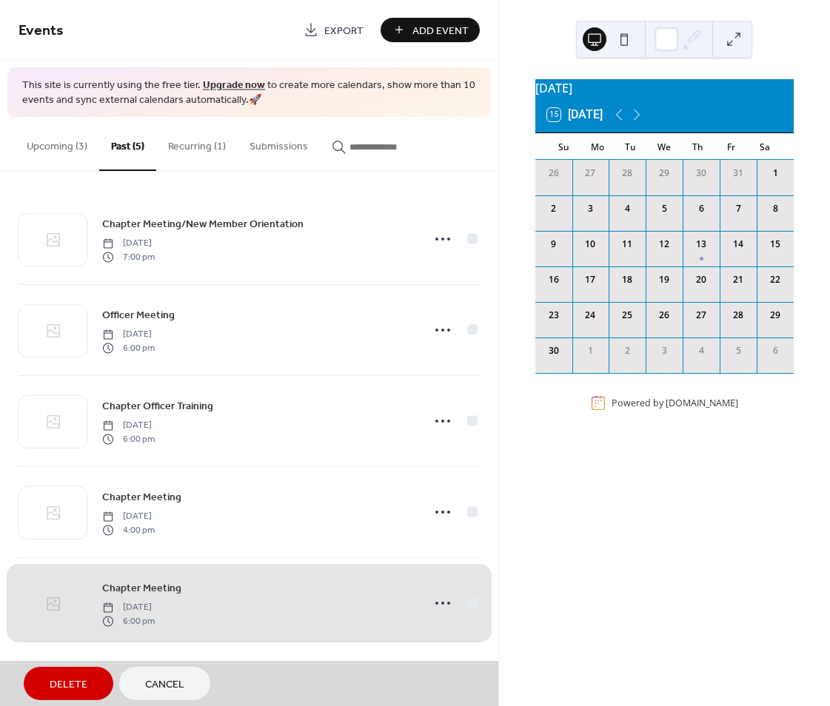
click at [61, 682] on span "Delete" at bounding box center [69, 685] width 38 height 16
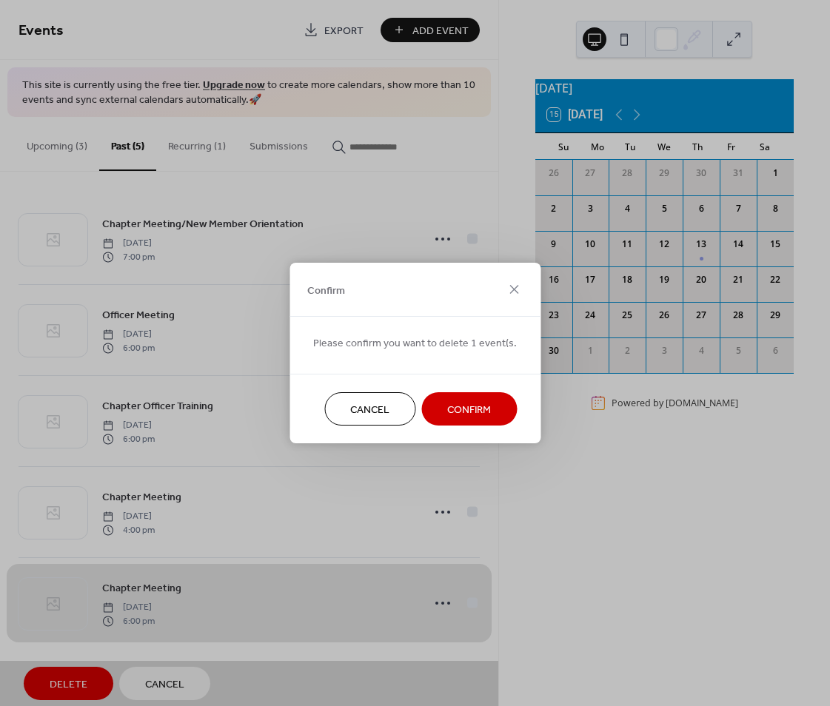
click at [478, 393] on button "Confirm" at bounding box center [468, 408] width 95 height 33
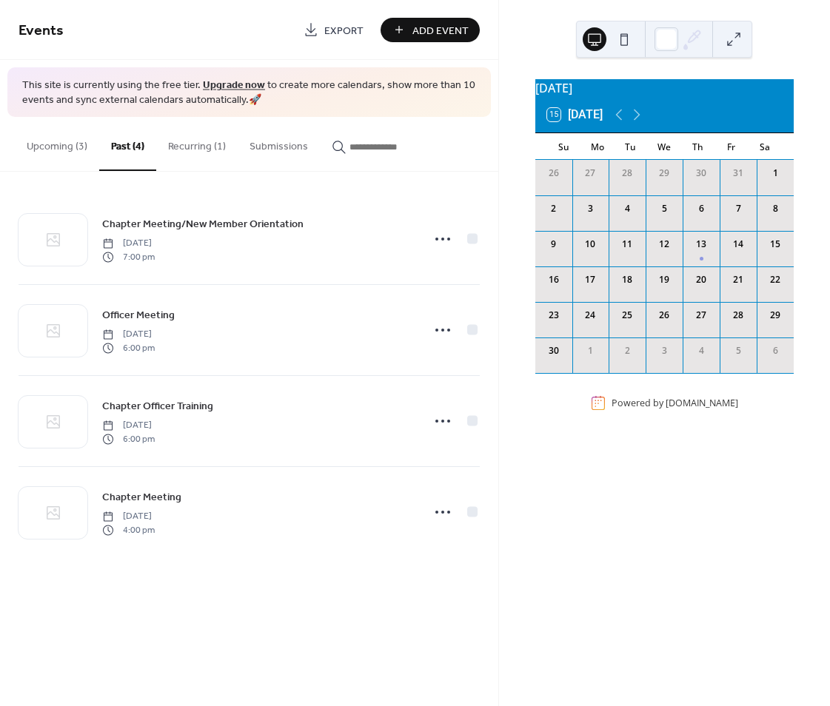
click at [192, 144] on button "Recurring (1)" at bounding box center [196, 143] width 81 height 53
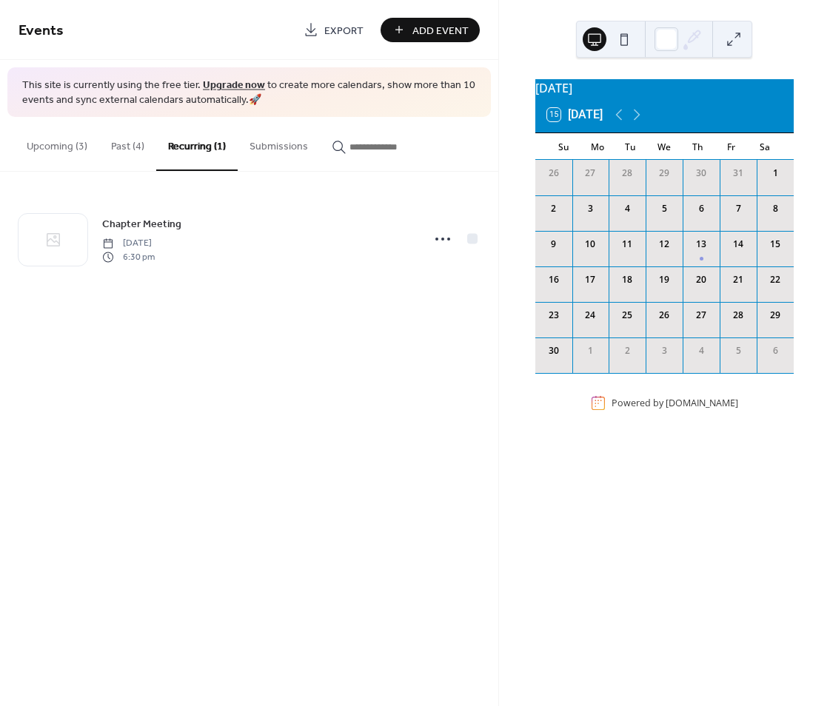
click at [47, 144] on button "Upcoming (3)" at bounding box center [57, 143] width 84 height 53
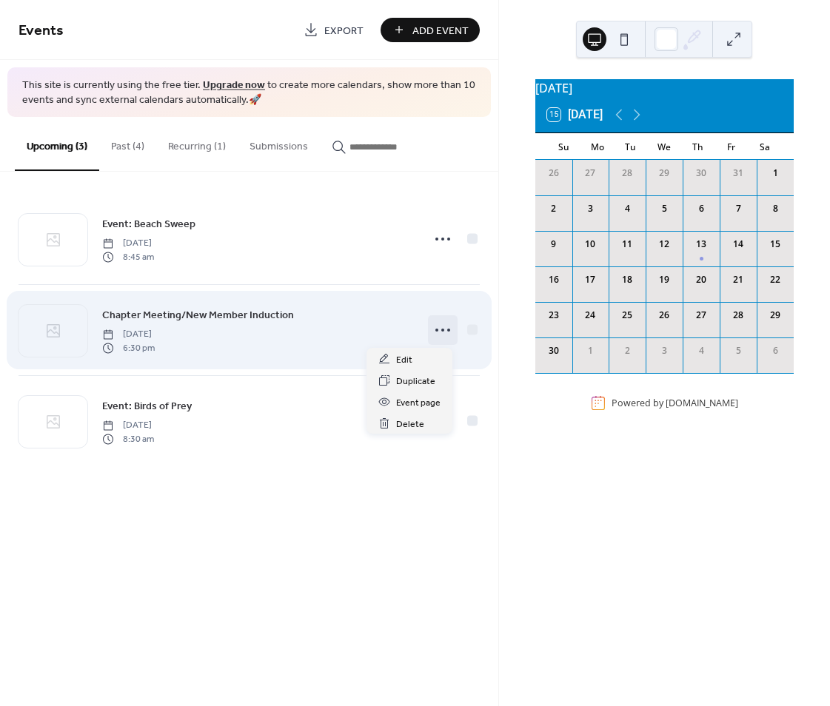
click at [440, 329] on icon at bounding box center [443, 330] width 24 height 24
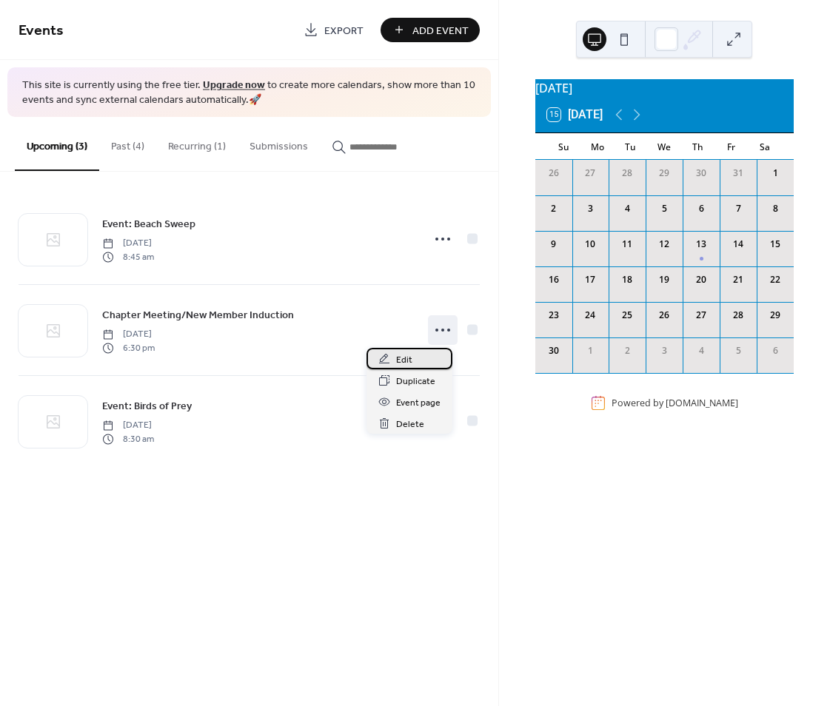
click at [400, 355] on span "Edit" at bounding box center [404, 360] width 16 height 16
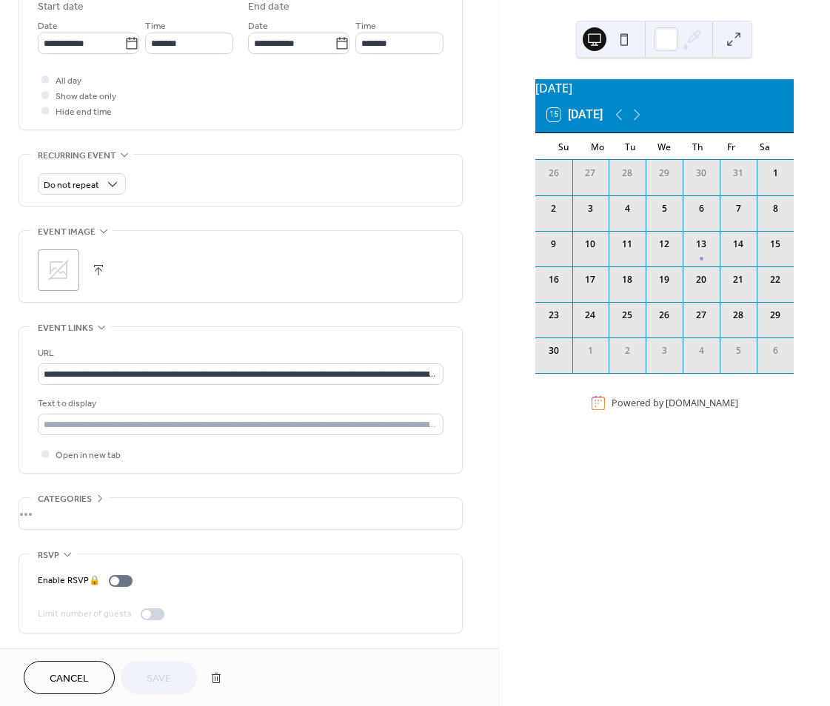
scroll to position [534, 0]
drag, startPoint x: 44, startPoint y: 407, endPoint x: 64, endPoint y: 402, distance: 19.9
click at [44, 414] on input "text" at bounding box center [241, 424] width 406 height 21
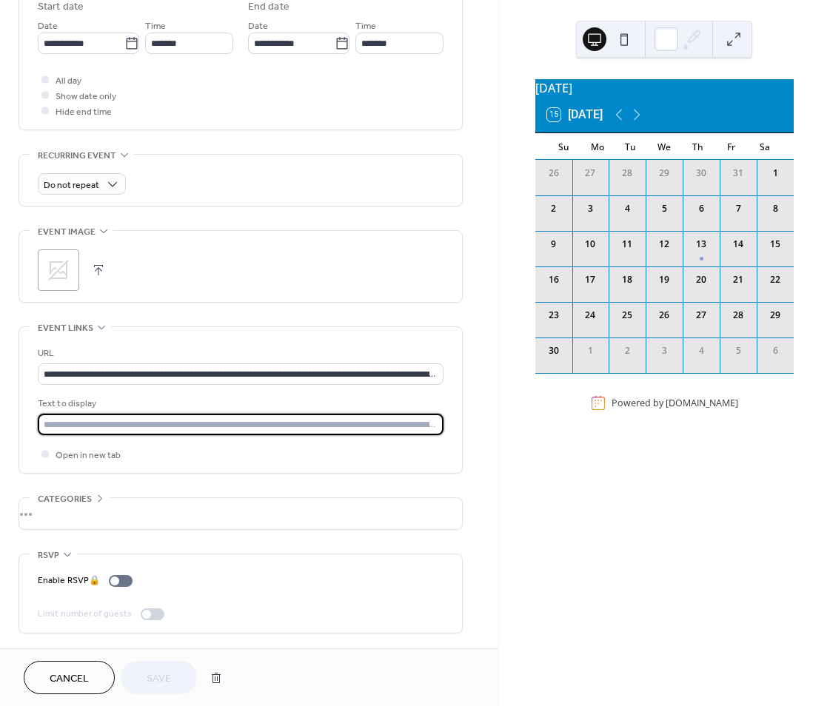
type input "**********"
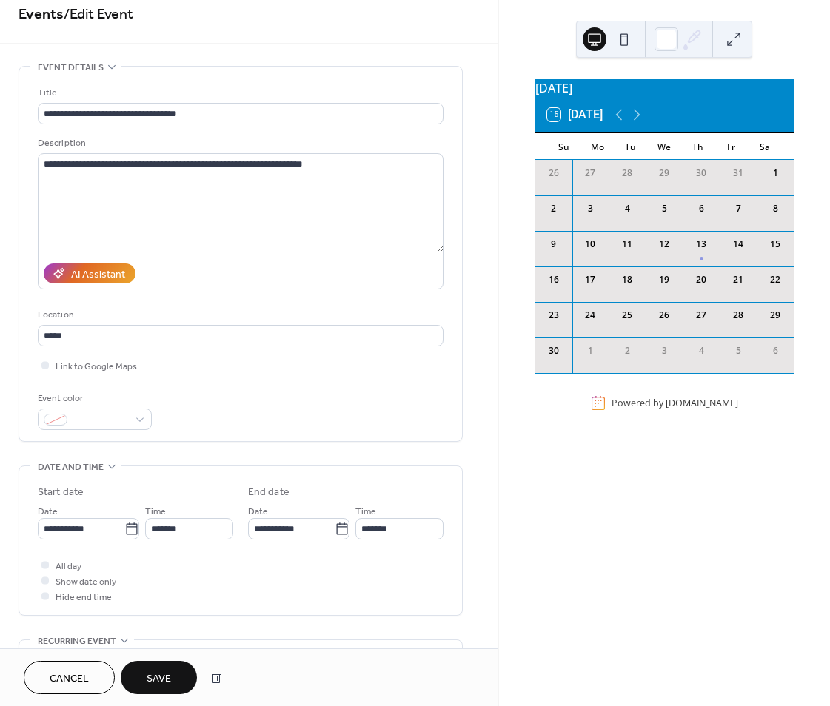
scroll to position [0, 0]
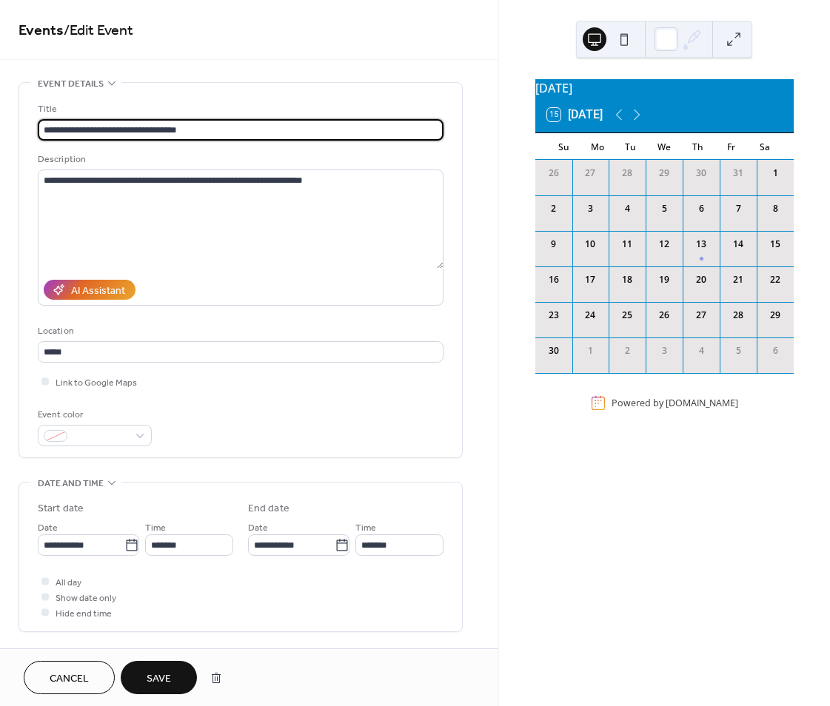
drag, startPoint x: 229, startPoint y: 131, endPoint x: 131, endPoint y: 128, distance: 97.7
click at [118, 126] on input "**********" at bounding box center [241, 129] width 406 height 21
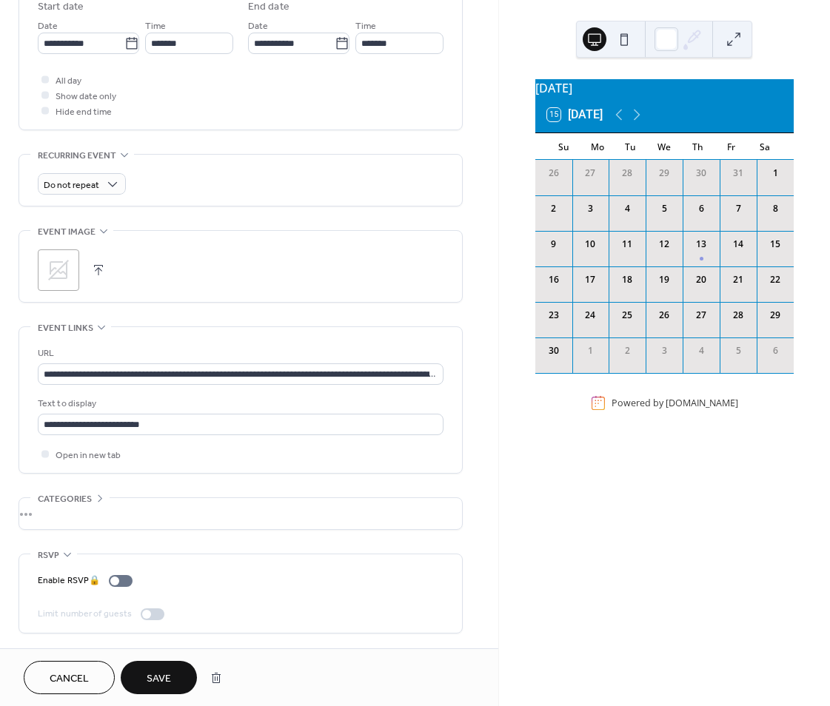
scroll to position [534, 0]
type input "**********"
click at [153, 673] on span "Save" at bounding box center [159, 679] width 24 height 16
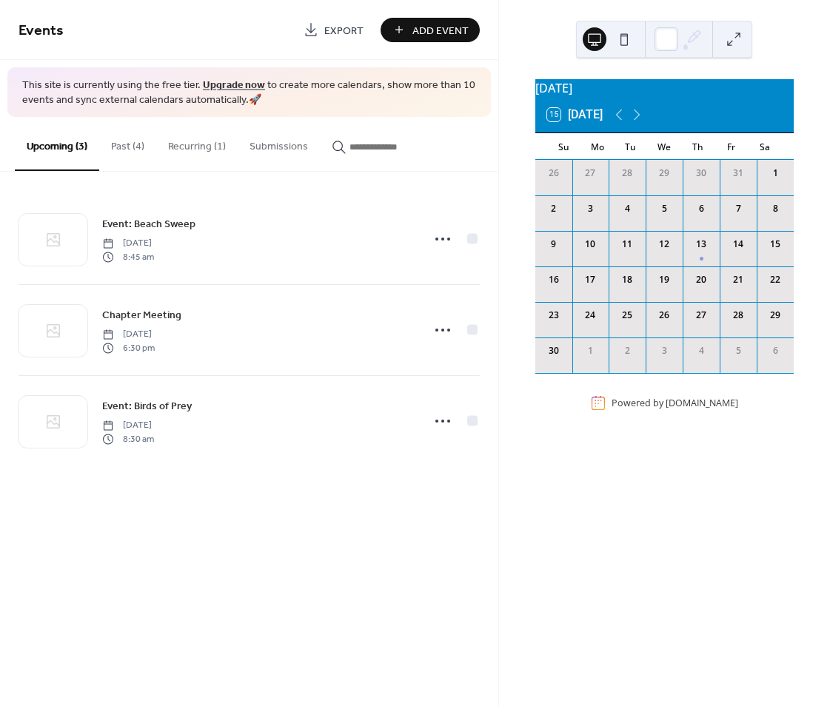
click at [195, 147] on button "Recurring (1)" at bounding box center [196, 143] width 81 height 53
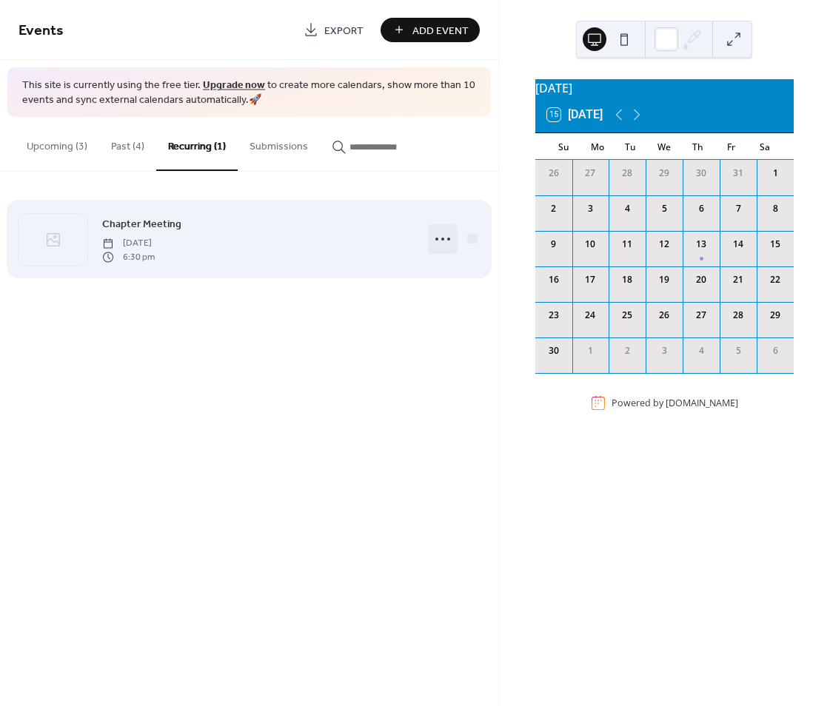
click at [437, 240] on icon at bounding box center [443, 239] width 24 height 24
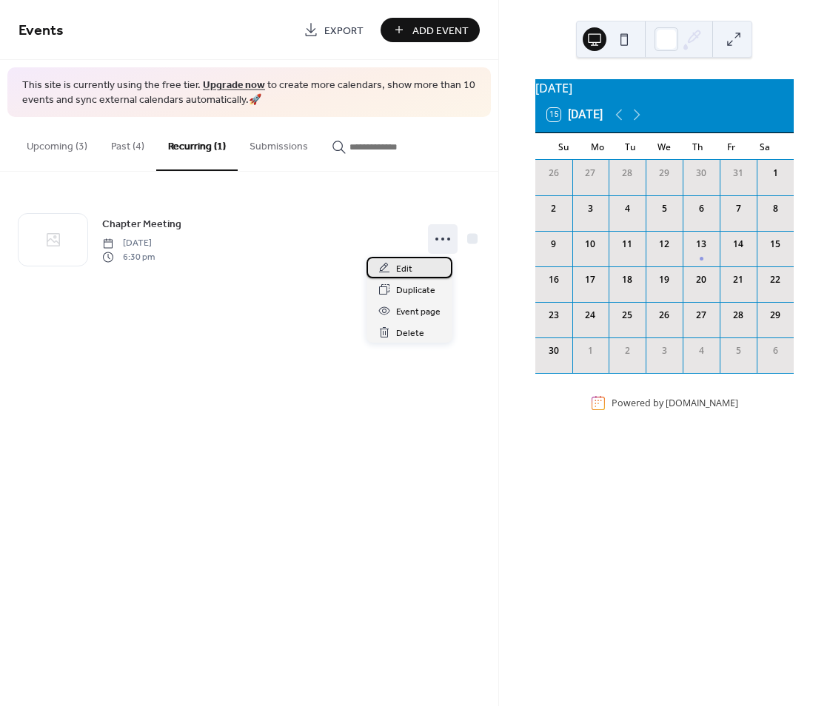
click at [404, 265] on span "Edit" at bounding box center [404, 269] width 16 height 16
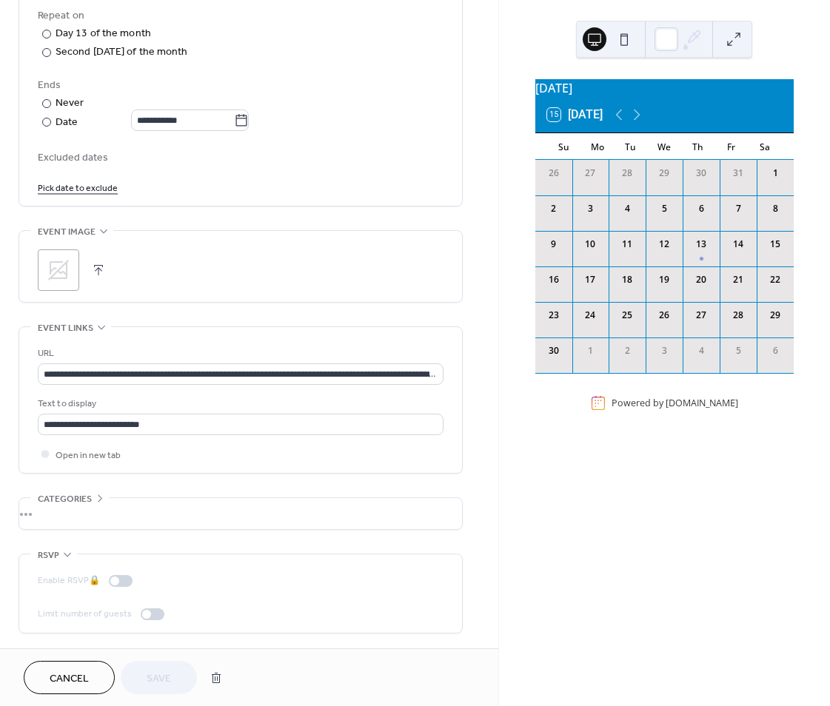
scroll to position [810, 0]
click at [218, 676] on button "button" at bounding box center [216, 678] width 27 height 30
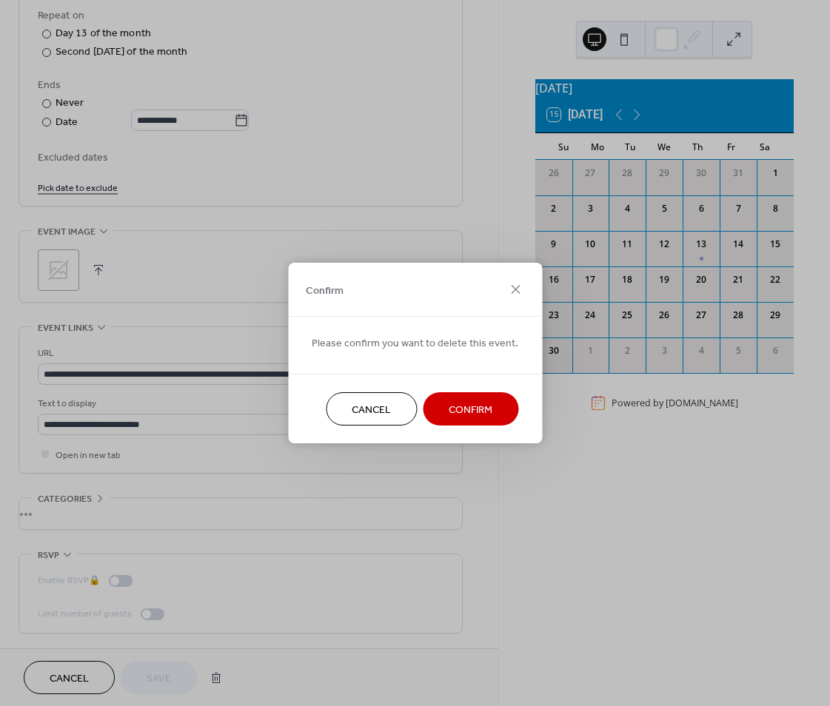
click at [471, 406] on span "Confirm" at bounding box center [470, 411] width 44 height 16
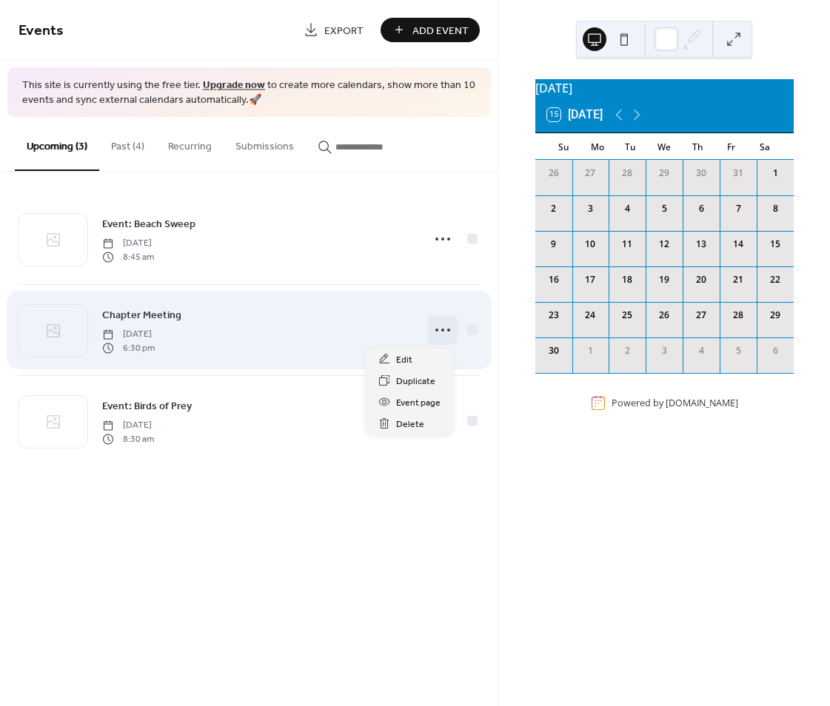
click at [441, 332] on icon at bounding box center [443, 330] width 24 height 24
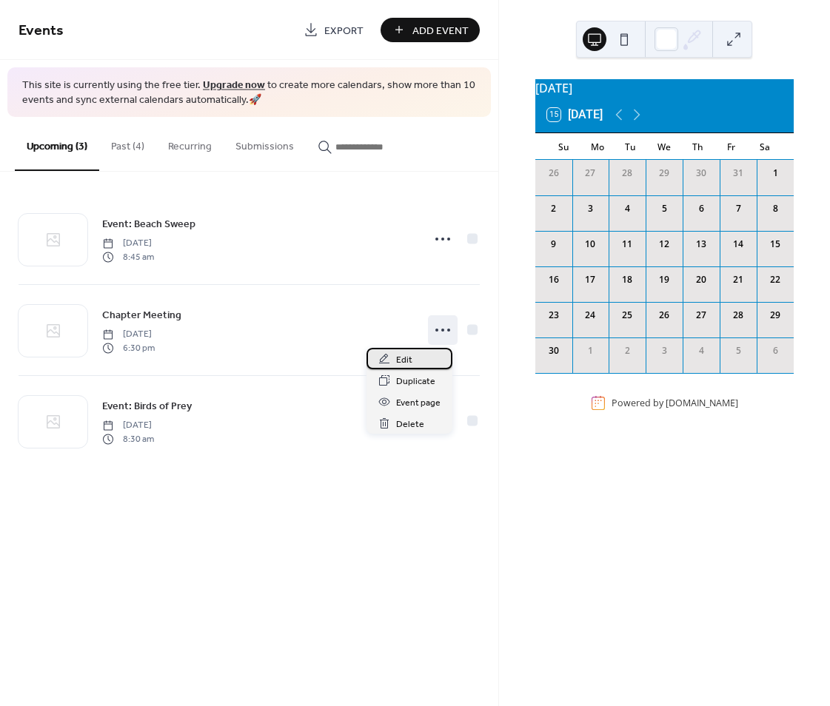
click at [406, 360] on span "Edit" at bounding box center [404, 360] width 16 height 16
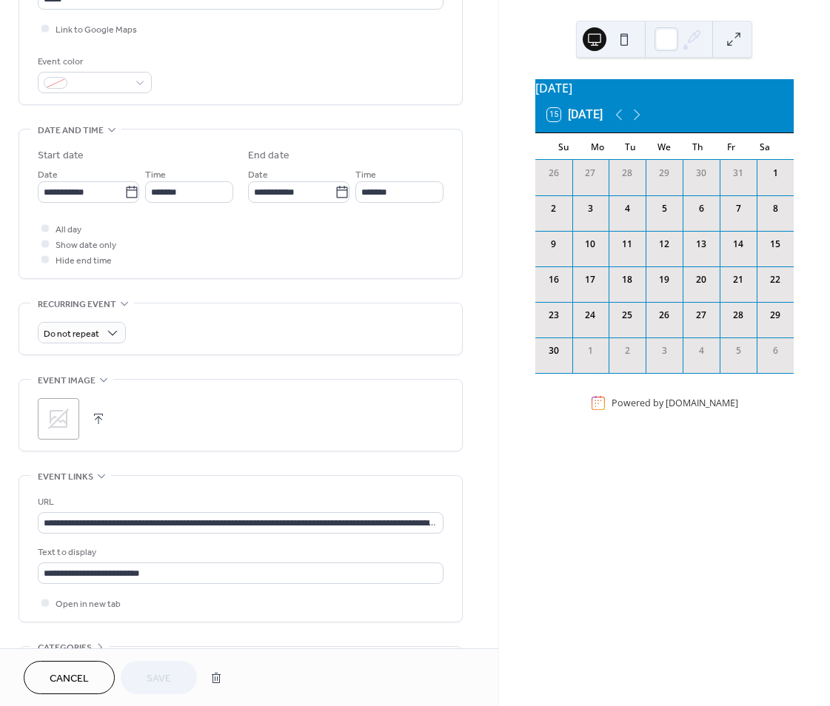
scroll to position [370, 0]
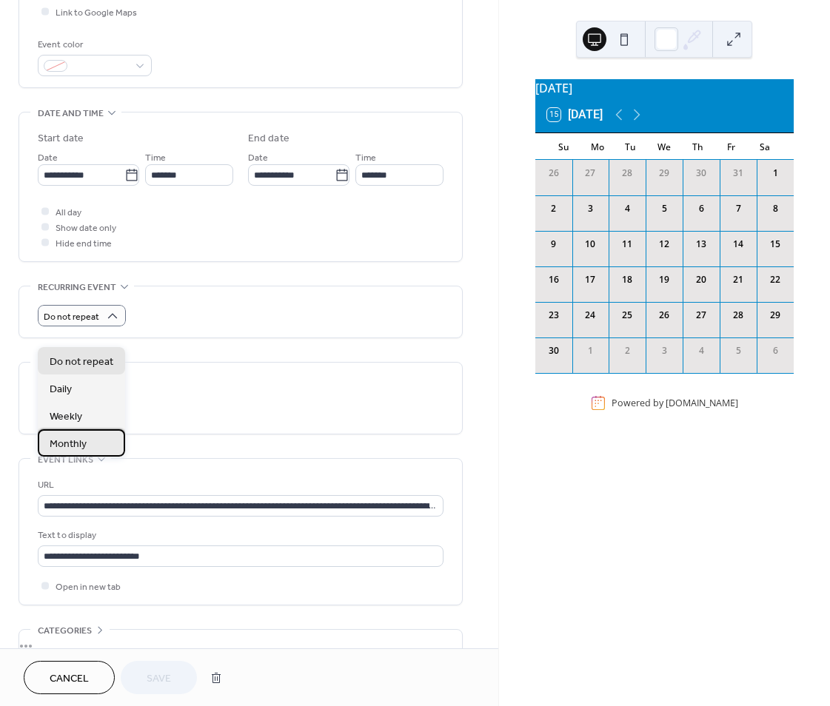
click at [78, 445] on span "Monthly" at bounding box center [68, 445] width 37 height 16
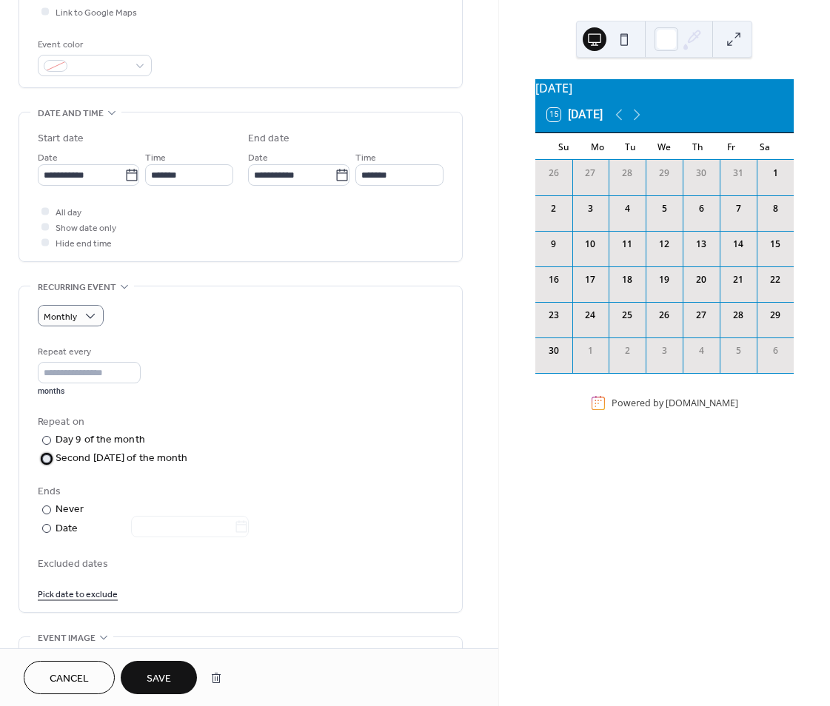
click at [47, 463] on div at bounding box center [46, 458] width 9 height 9
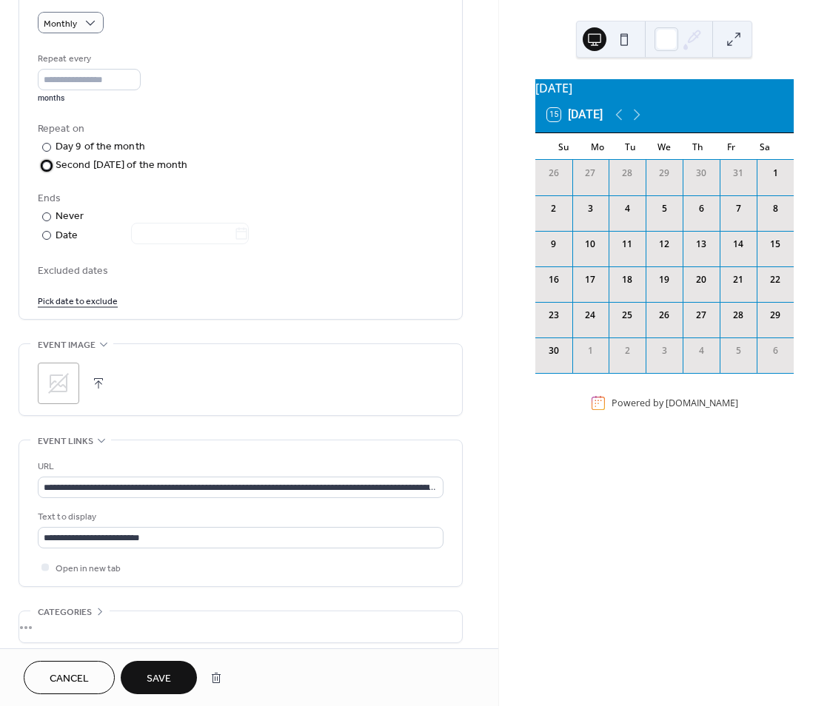
scroll to position [666, 0]
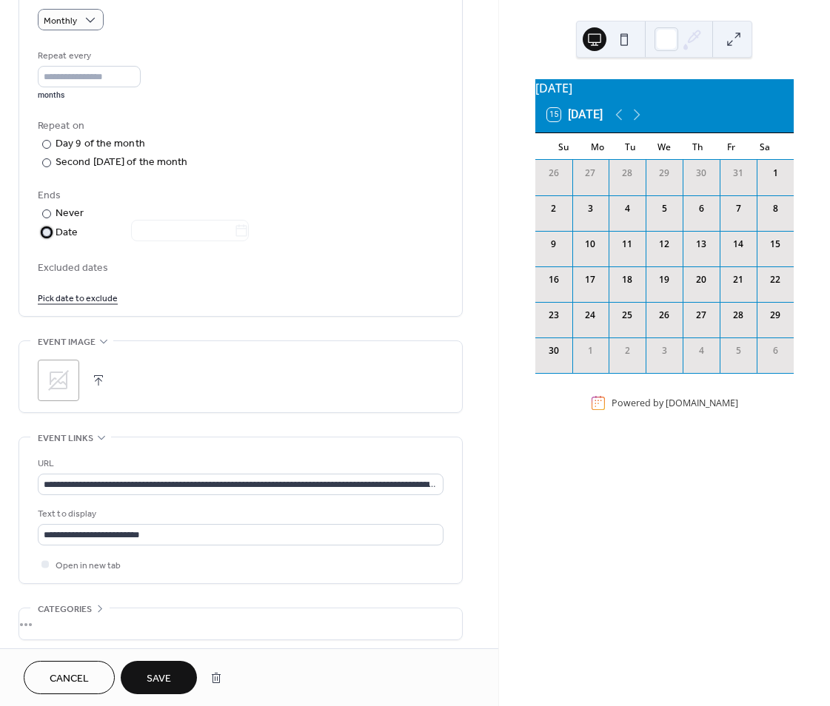
click at [45, 237] on div at bounding box center [46, 232] width 9 height 9
click at [249, 238] on icon at bounding box center [241, 230] width 15 height 15
click at [234, 241] on input "text" at bounding box center [182, 230] width 103 height 21
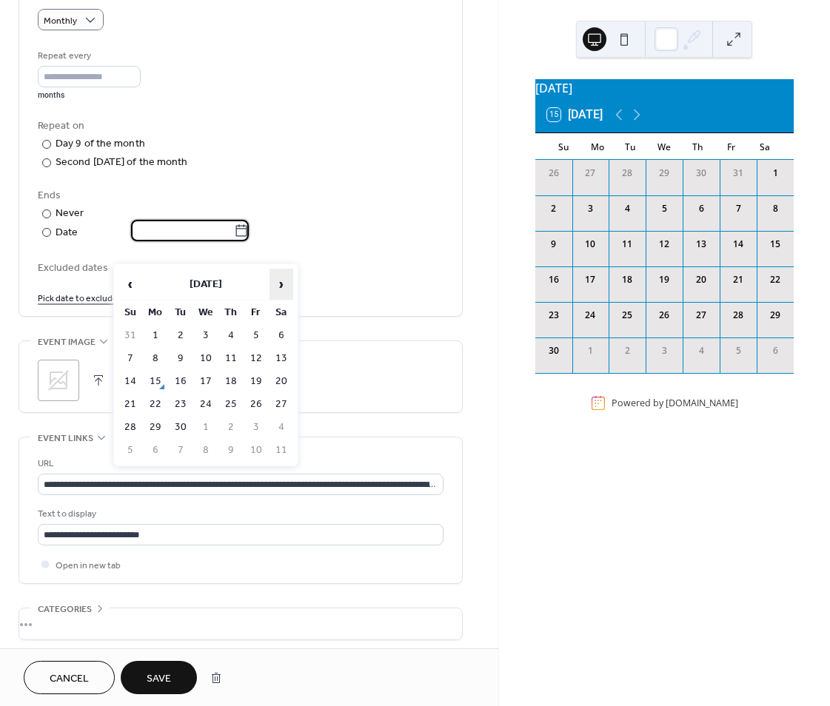
click at [281, 282] on span "›" at bounding box center [281, 284] width 22 height 30
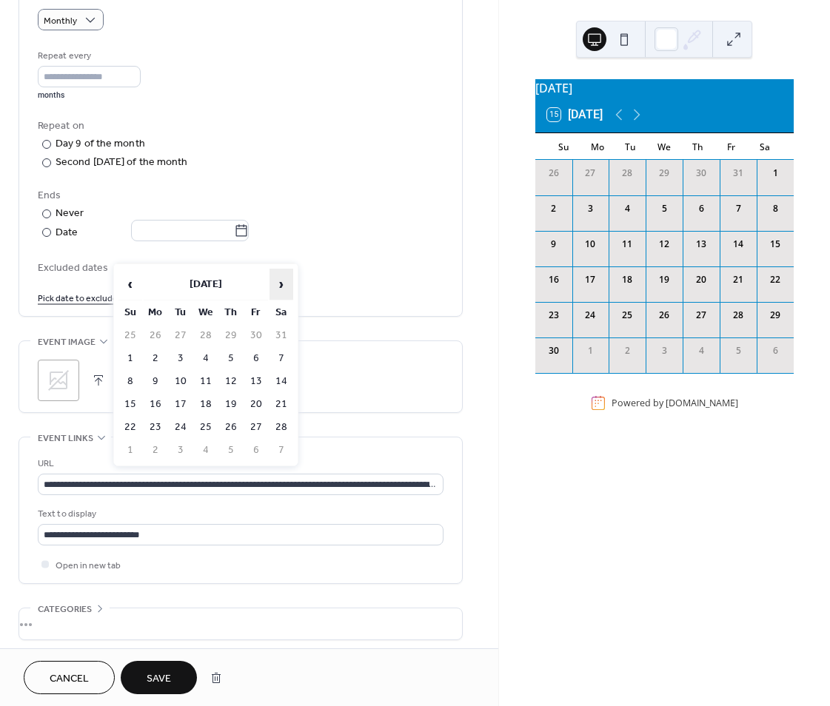
click at [281, 282] on span "›" at bounding box center [281, 284] width 22 height 30
click at [231, 381] on td "12" at bounding box center [231, 381] width 24 height 21
type input "**********"
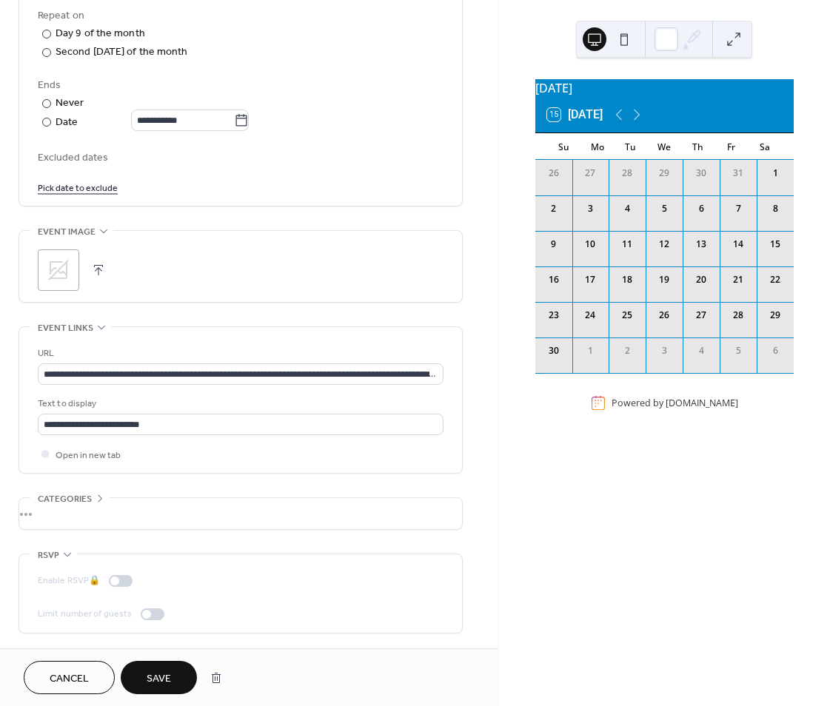
scroll to position [810, 0]
click at [152, 674] on span "Save" at bounding box center [159, 679] width 24 height 16
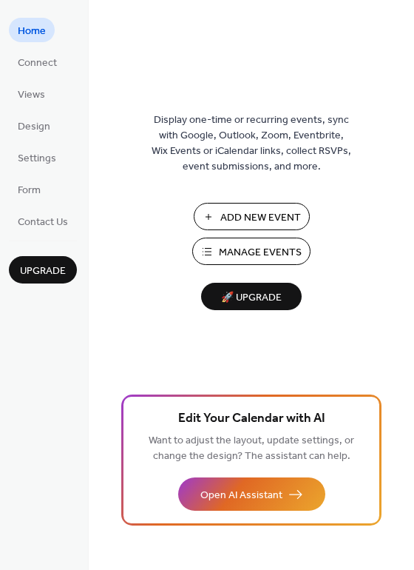
click at [273, 252] on span "Manage Events" at bounding box center [260, 253] width 83 height 16
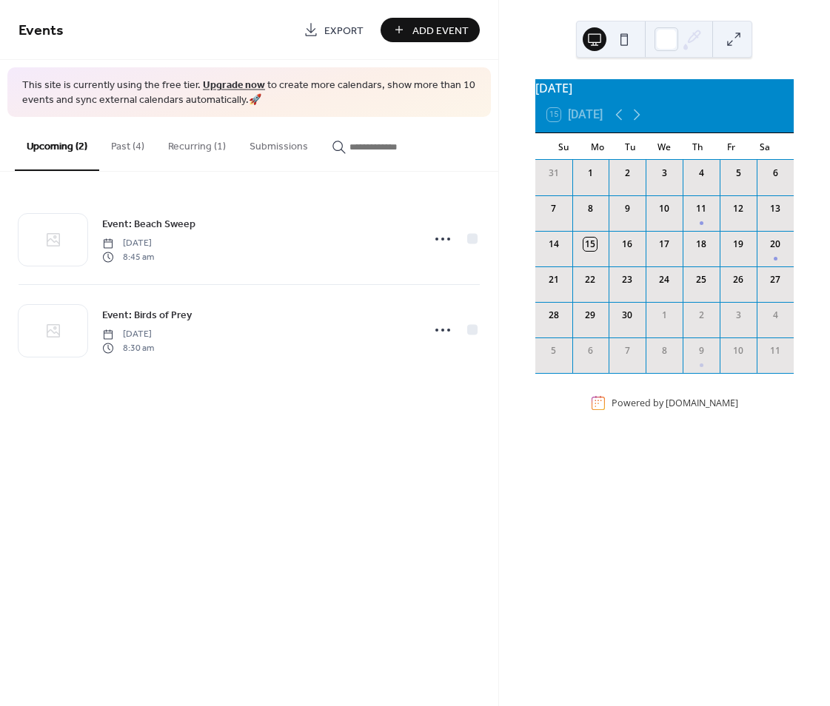
click at [203, 144] on button "Recurring (1)" at bounding box center [196, 143] width 81 height 53
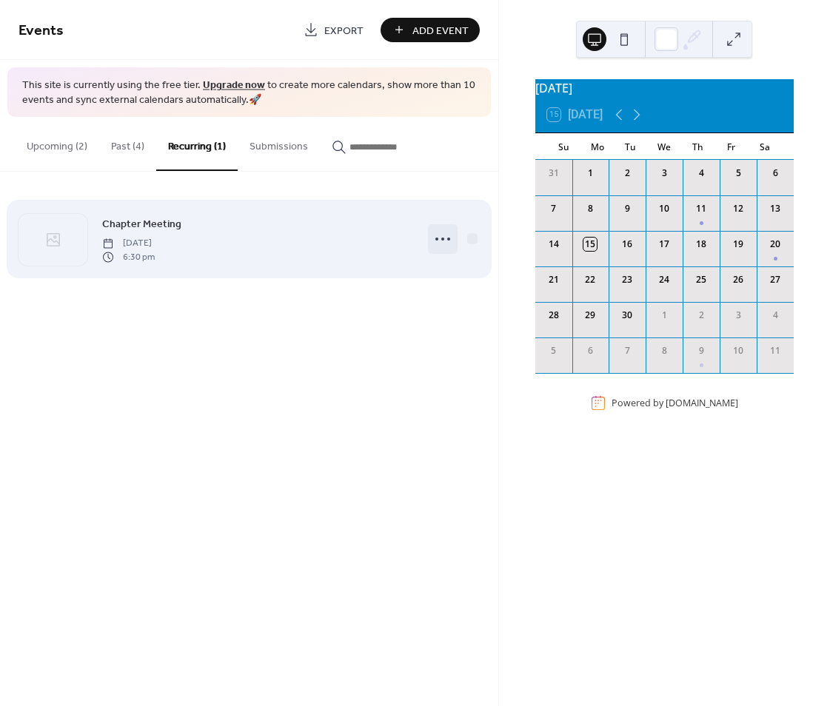
click at [441, 238] on circle at bounding box center [442, 239] width 3 height 3
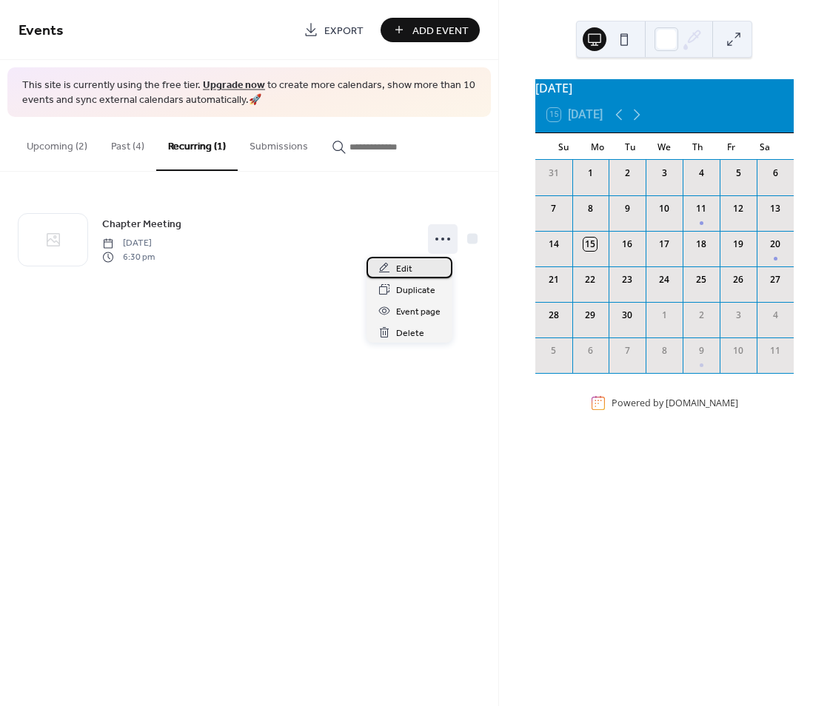
click at [406, 269] on span "Edit" at bounding box center [404, 269] width 16 height 16
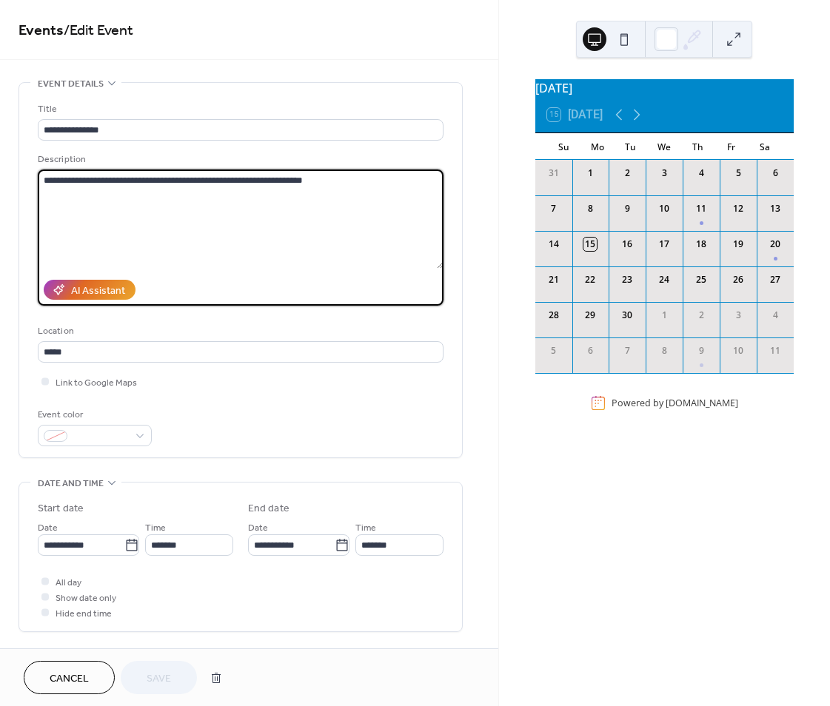
drag, startPoint x: 394, startPoint y: 178, endPoint x: -24, endPoint y: 184, distance: 418.1
click at [0, 184] on html "**********" at bounding box center [415, 353] width 830 height 706
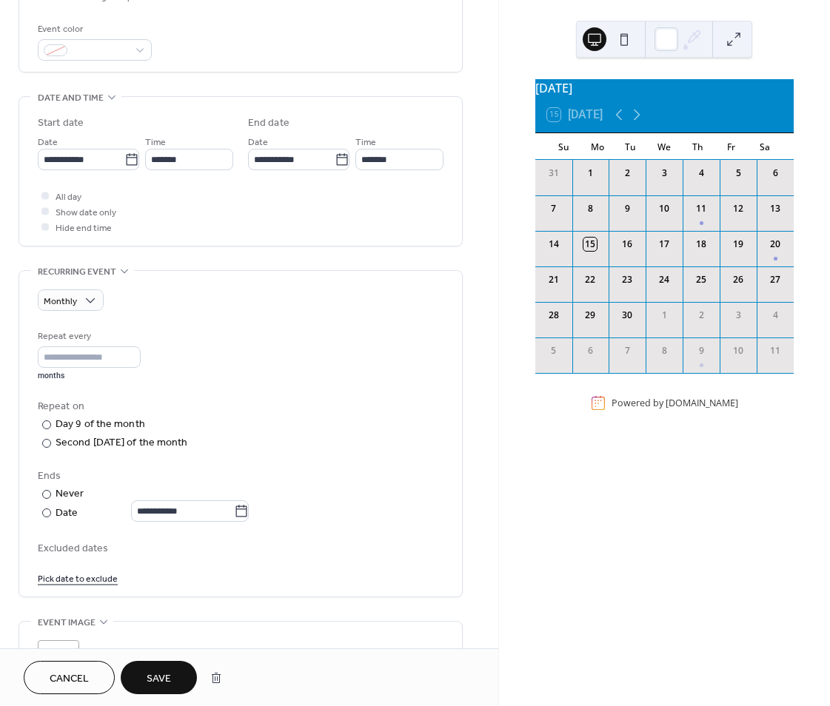
scroll to position [444, 0]
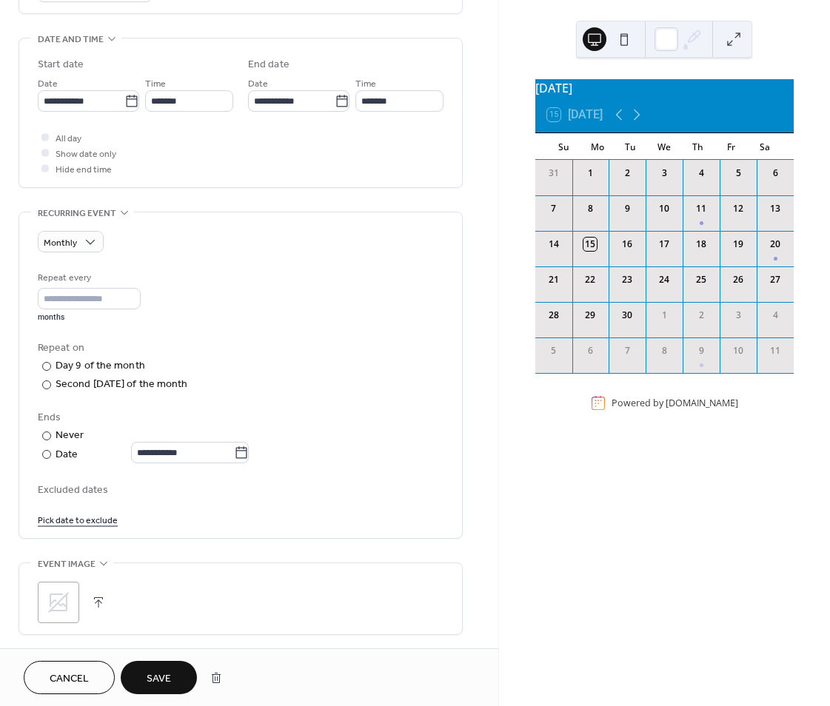
click at [157, 673] on span "Save" at bounding box center [159, 679] width 24 height 16
